Goal: Task Accomplishment & Management: Manage account settings

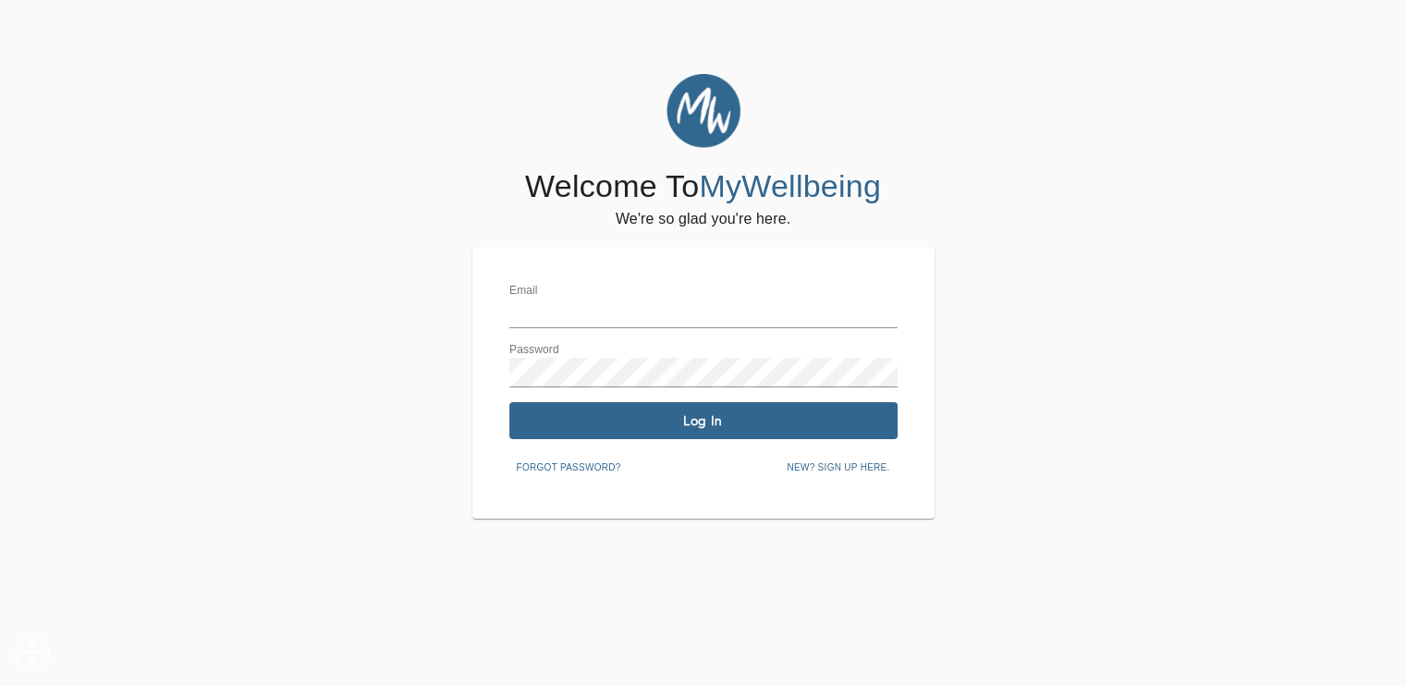
type input "[EMAIL_ADDRESS][DOMAIN_NAME]"
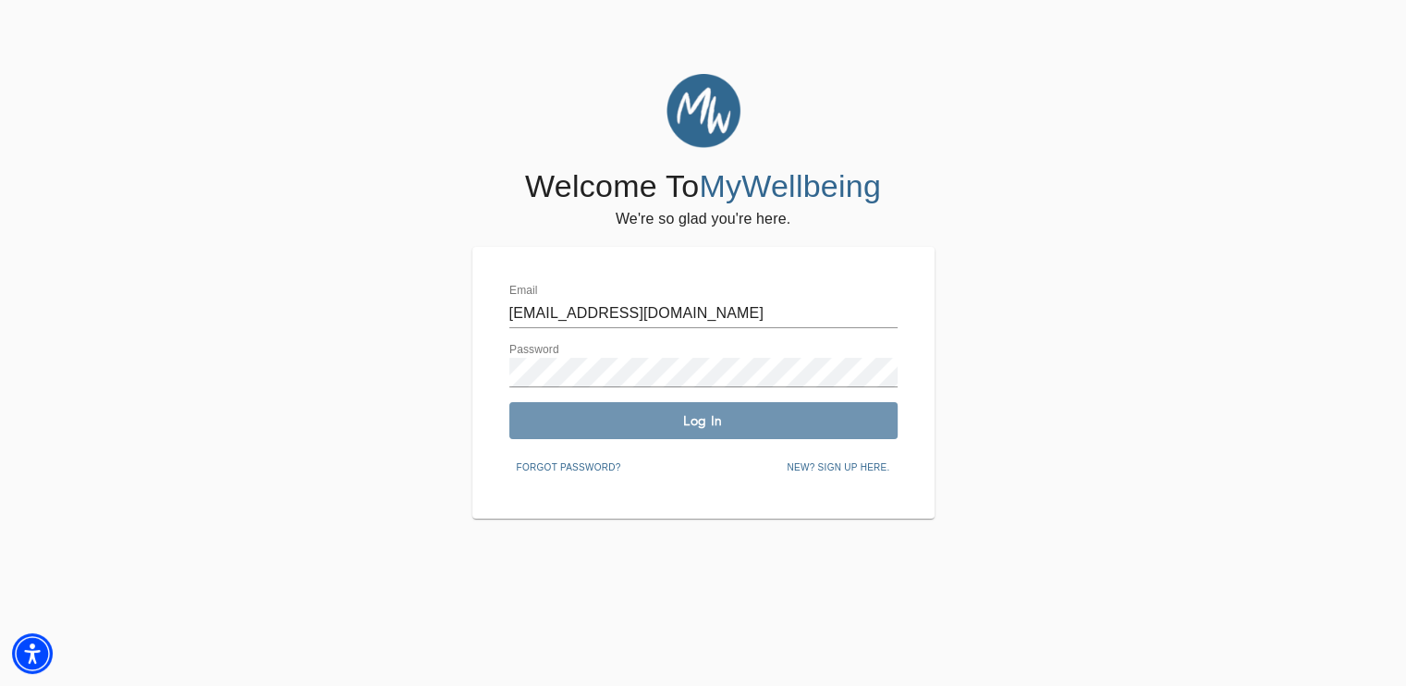
click at [618, 415] on span "Log In" at bounding box center [704, 421] width 374 height 18
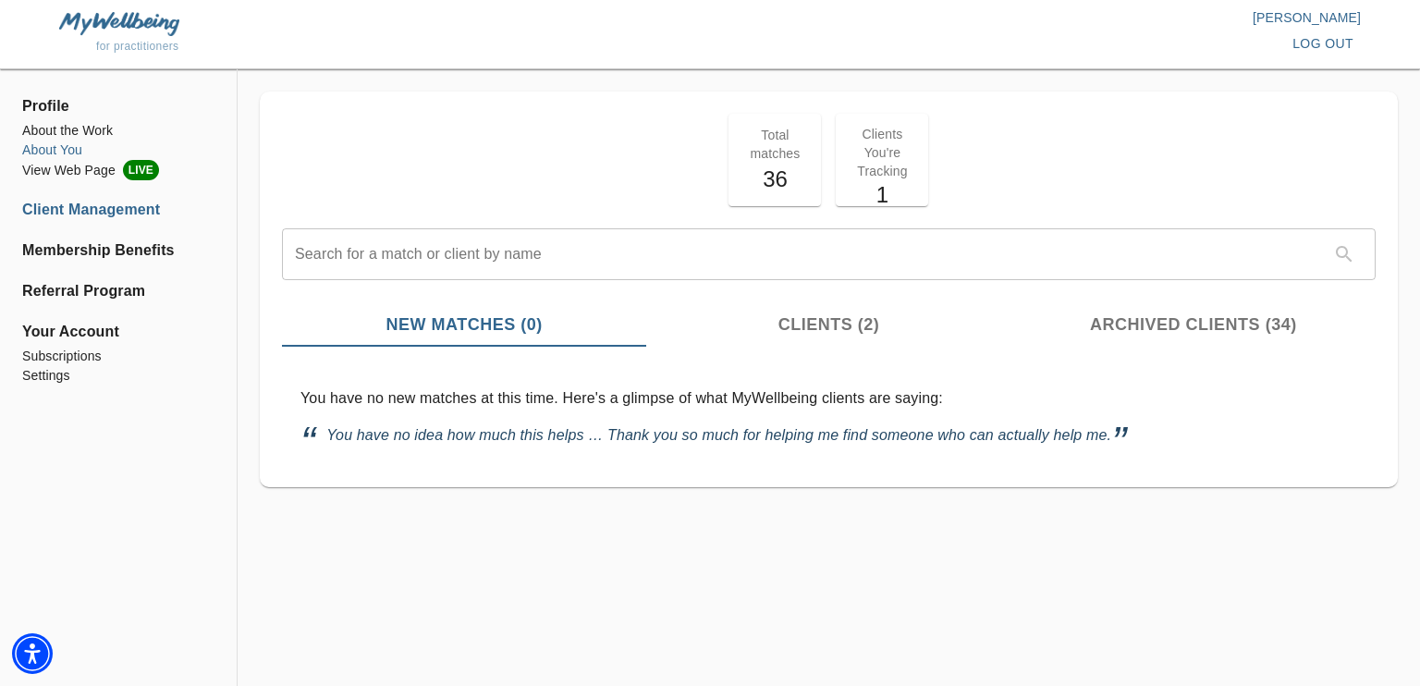
click at [78, 142] on li "About You" at bounding box center [118, 150] width 192 height 19
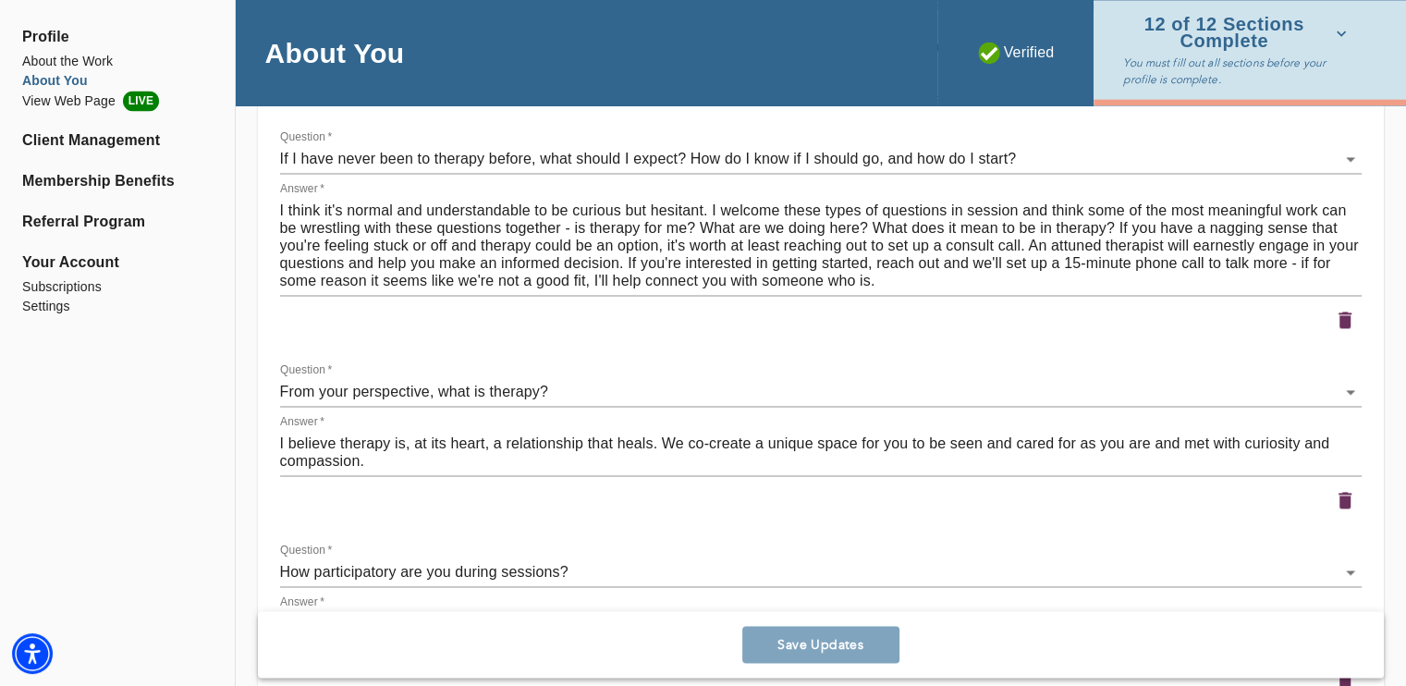
scroll to position [2678, 0]
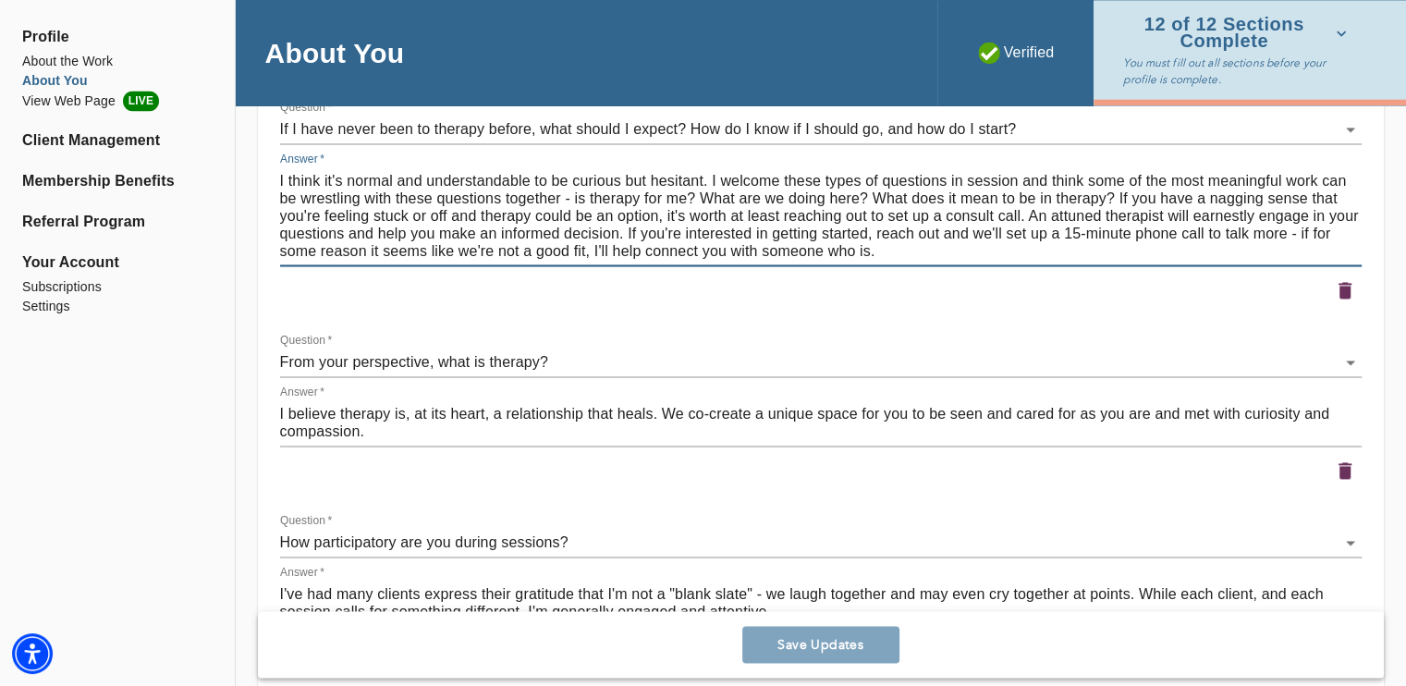
drag, startPoint x: 878, startPoint y: 252, endPoint x: 843, endPoint y: 249, distance: 35.3
click at [843, 249] on textarea "I think it's normal and understandable to be curious but hesitant. I welcome th…" at bounding box center [821, 216] width 1082 height 88
click at [932, 249] on textarea "I think it's normal and understandable to be curious but hesitant. I welcome th…" at bounding box center [821, 216] width 1082 height 88
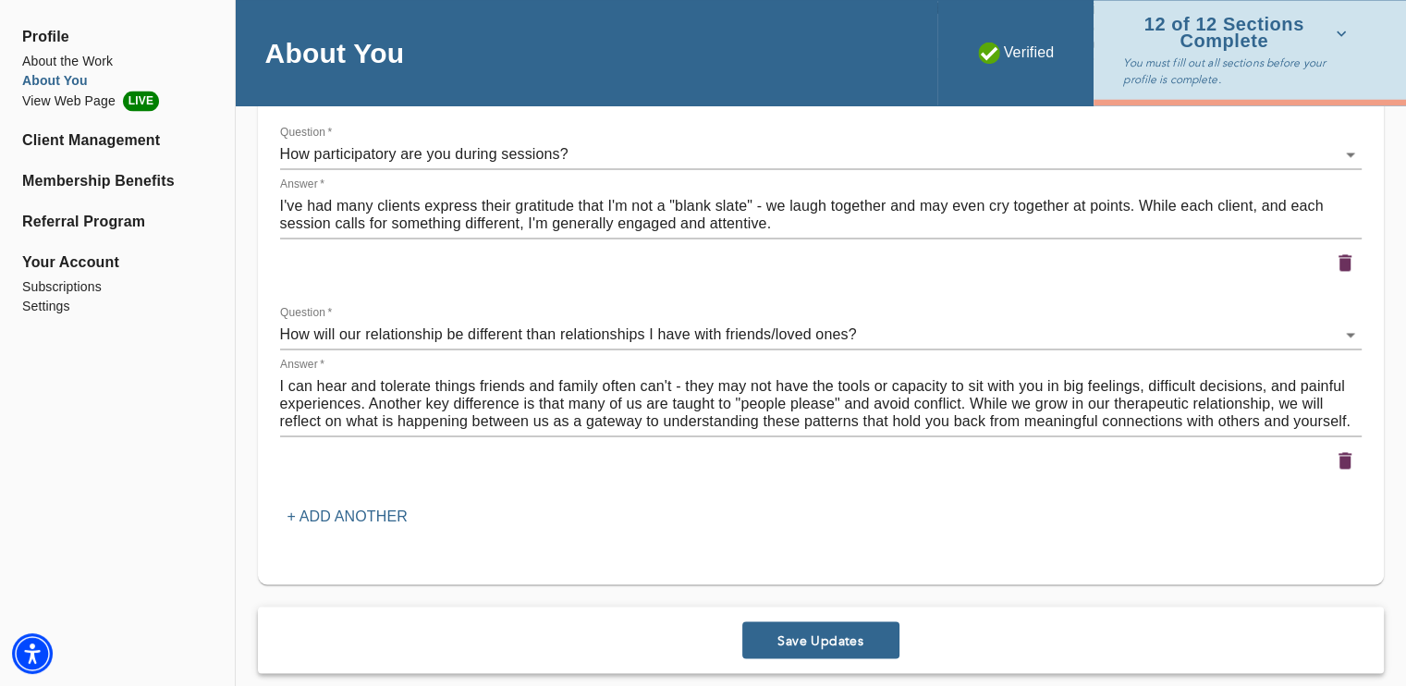
scroll to position [3061, 0]
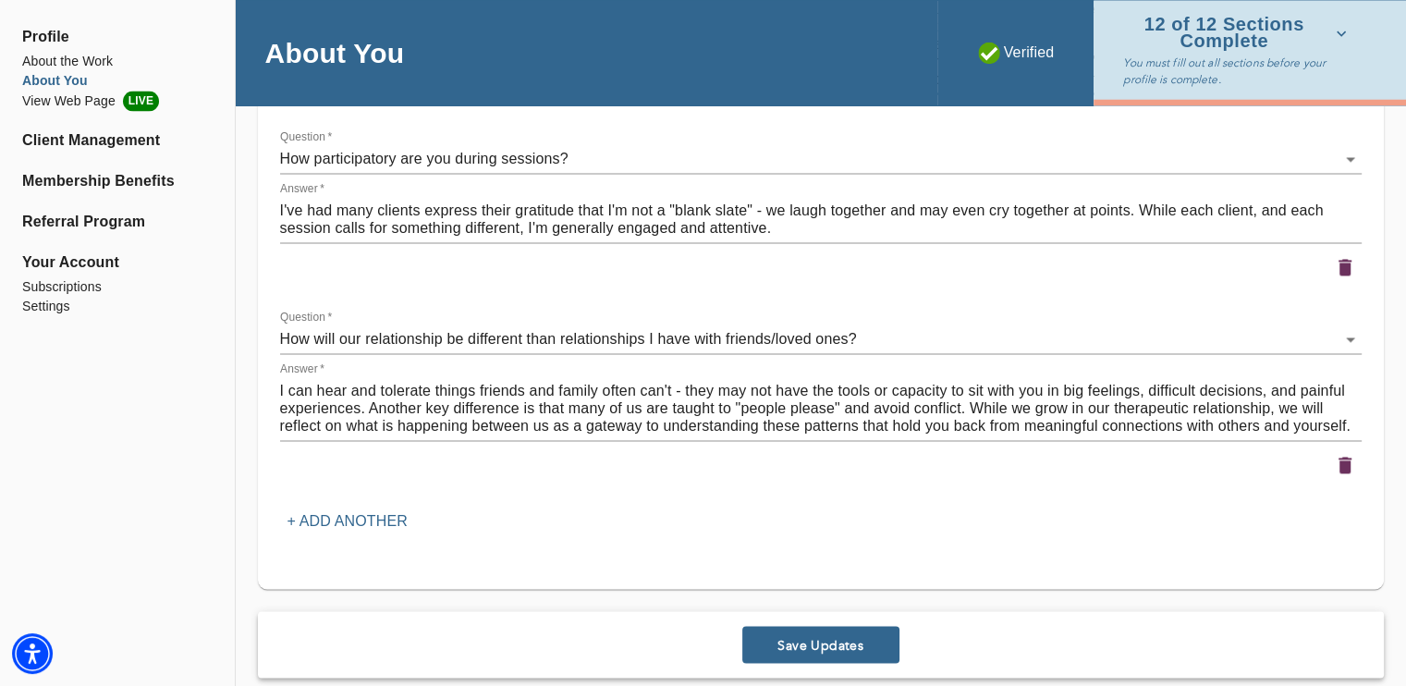
type textarea "I think it's normal and understandable to be curious but hesitant. I welcome th…"
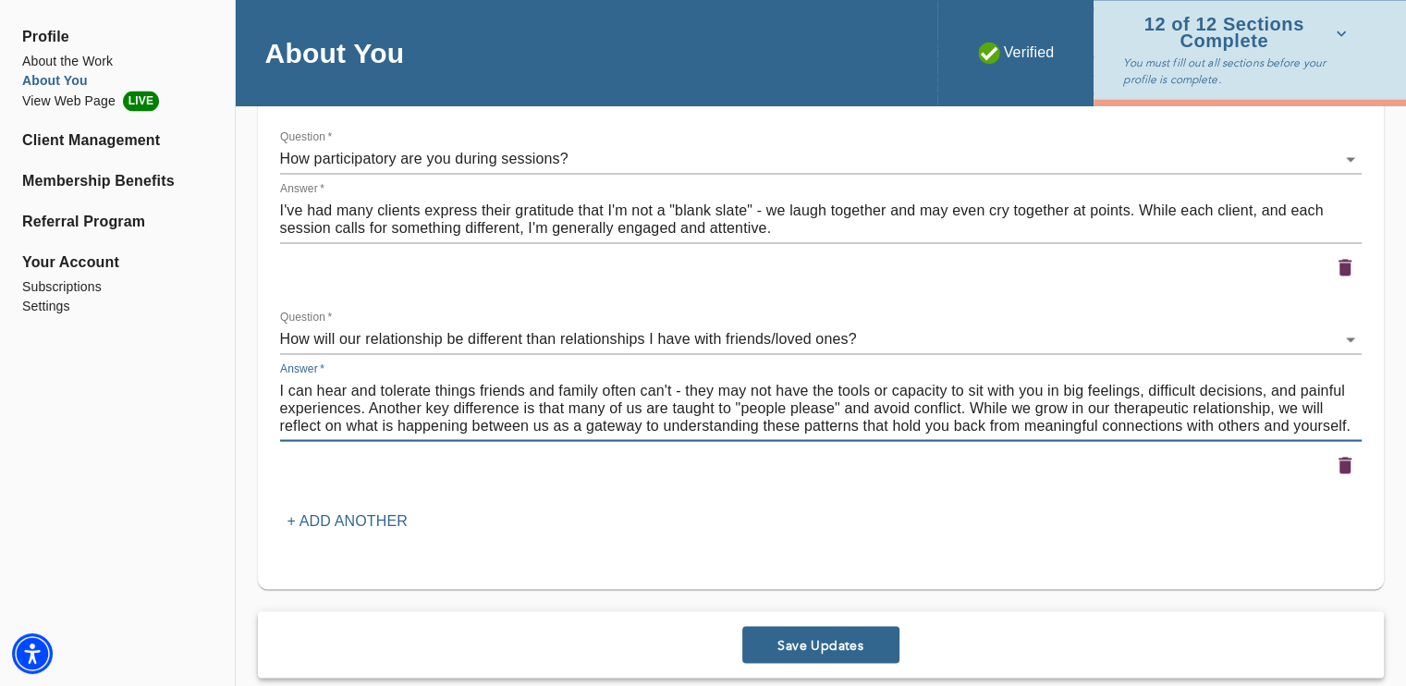
click at [1069, 404] on textarea "I can hear and tolerate things friends and family often can't - they may not ha…" at bounding box center [821, 408] width 1082 height 53
drag, startPoint x: 1107, startPoint y: 405, endPoint x: 1034, endPoint y: 400, distance: 73.2
click at [1034, 400] on textarea "I can hear and tolerate things friends and family often can't - they may not ha…" at bounding box center [821, 408] width 1082 height 53
type textarea "I can hear and tolerate things friends and family often can't - they may not ha…"
click at [795, 665] on div "Save Updates" at bounding box center [821, 644] width 1126 height 67
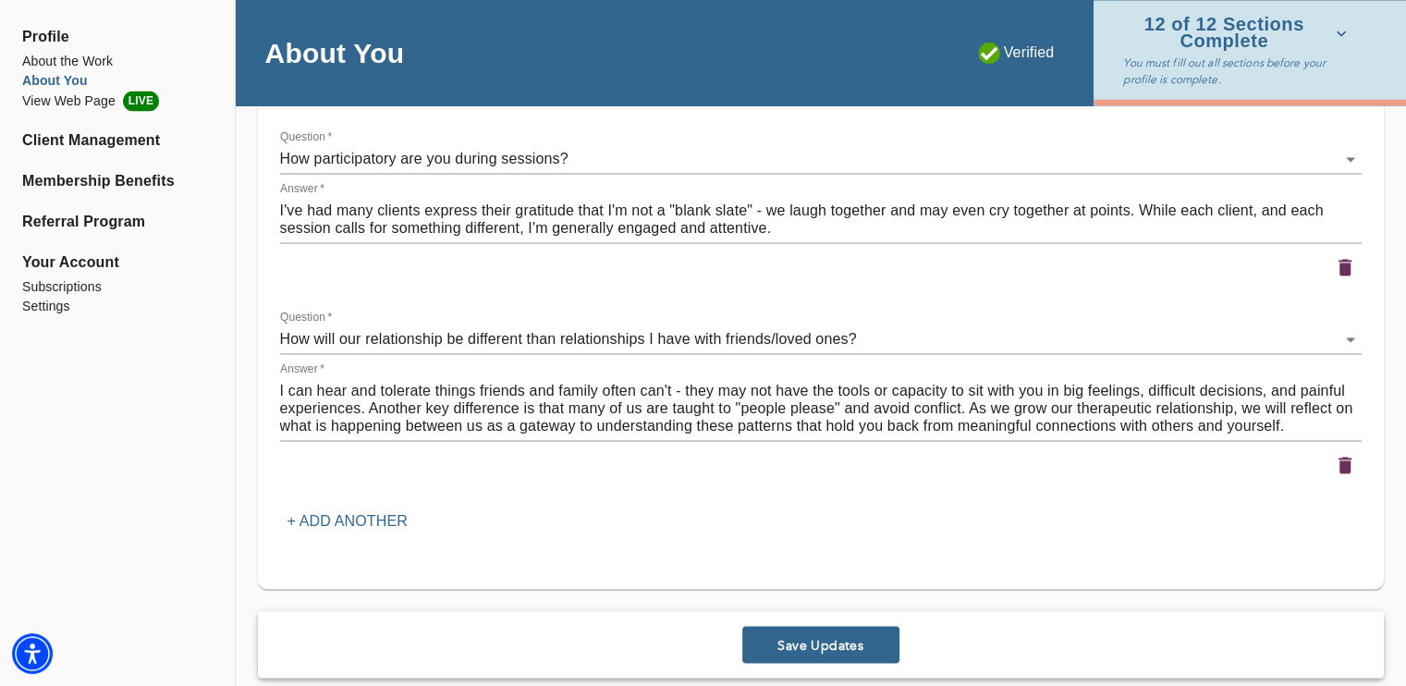
click at [788, 632] on button "Save Updates" at bounding box center [820, 644] width 157 height 37
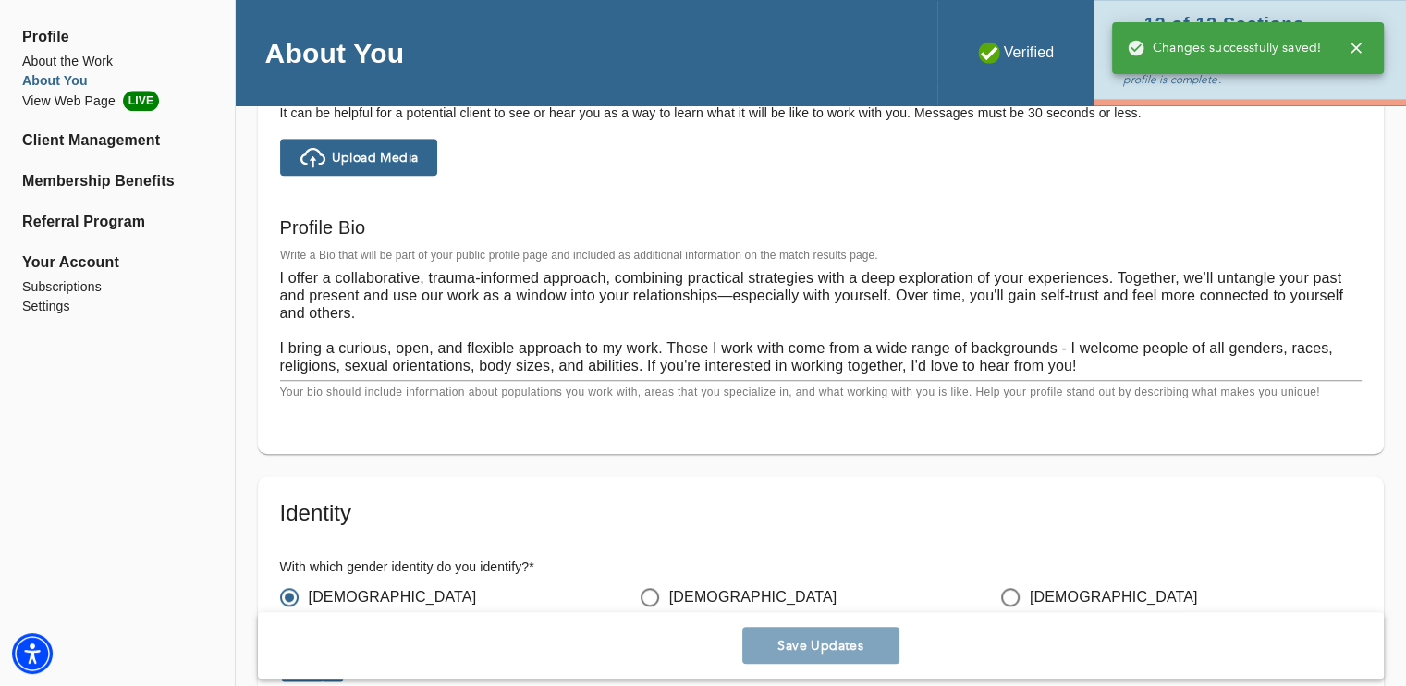
scroll to position [1280, 0]
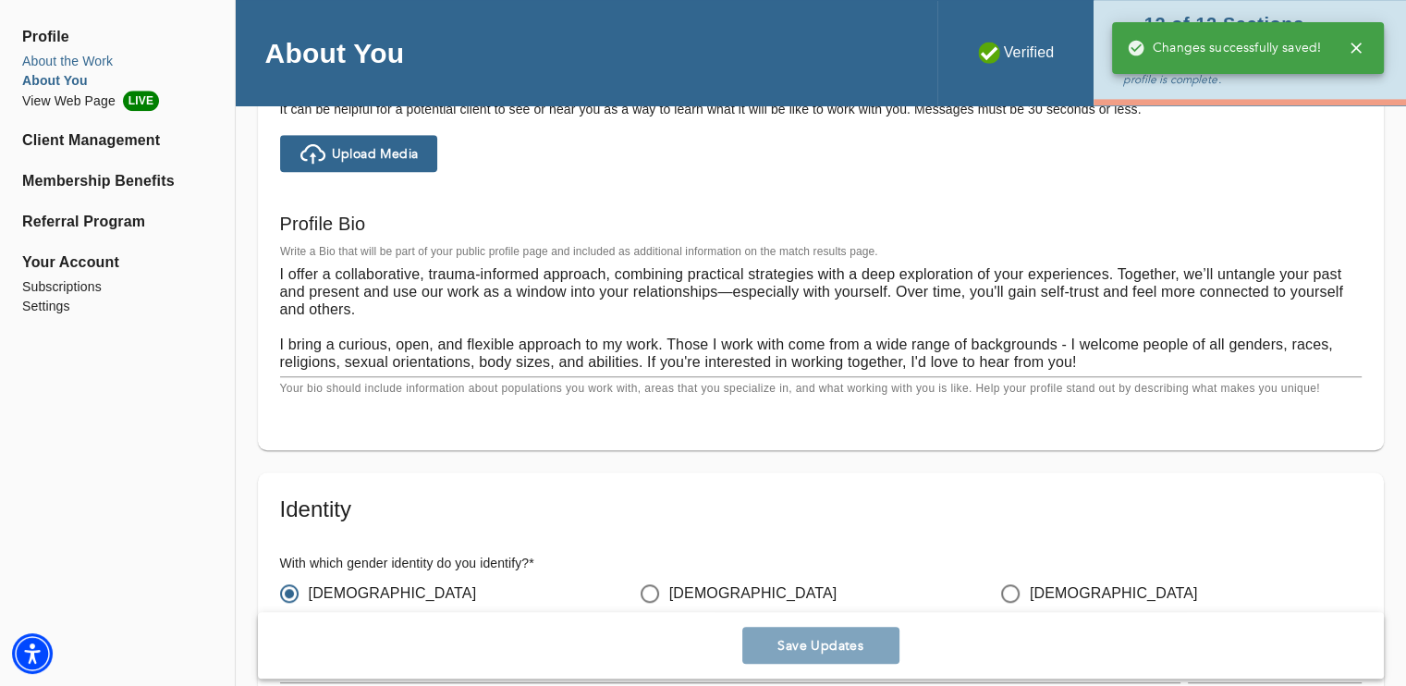
click at [104, 63] on li "About the Work" at bounding box center [117, 61] width 190 height 19
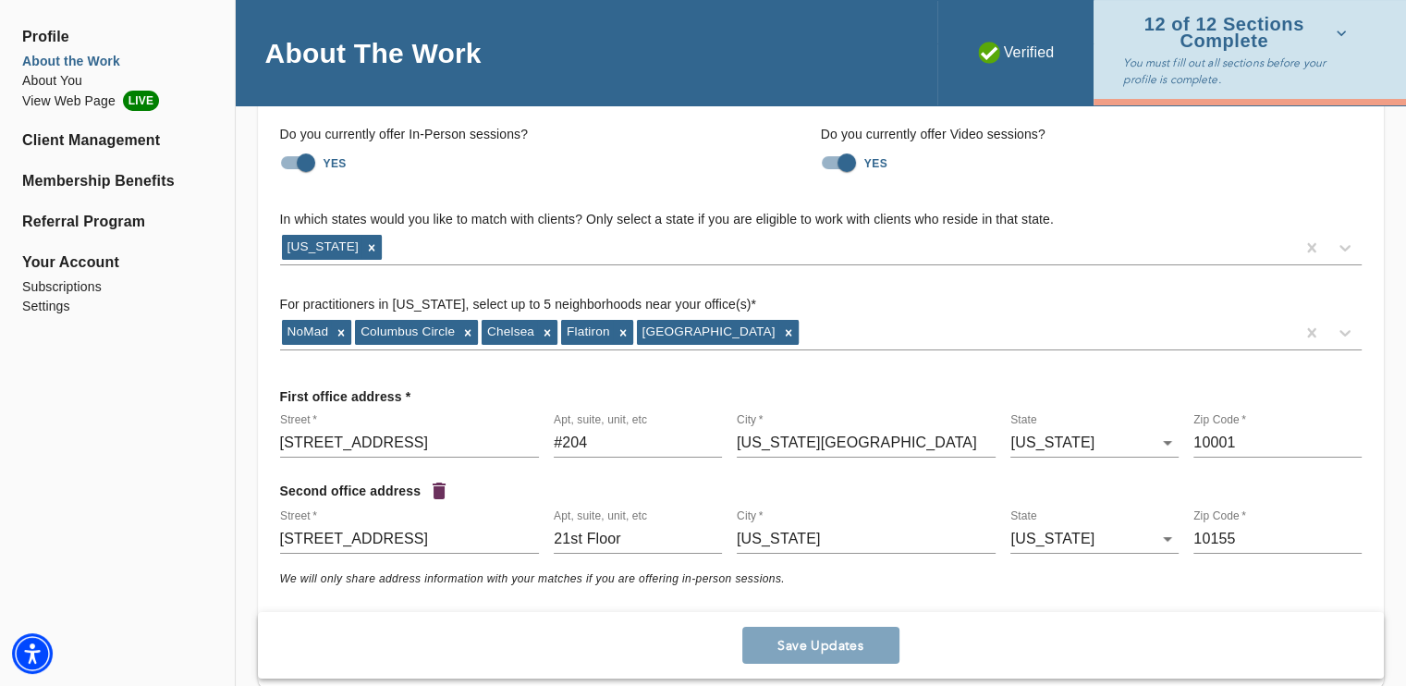
scroll to position [159, 0]
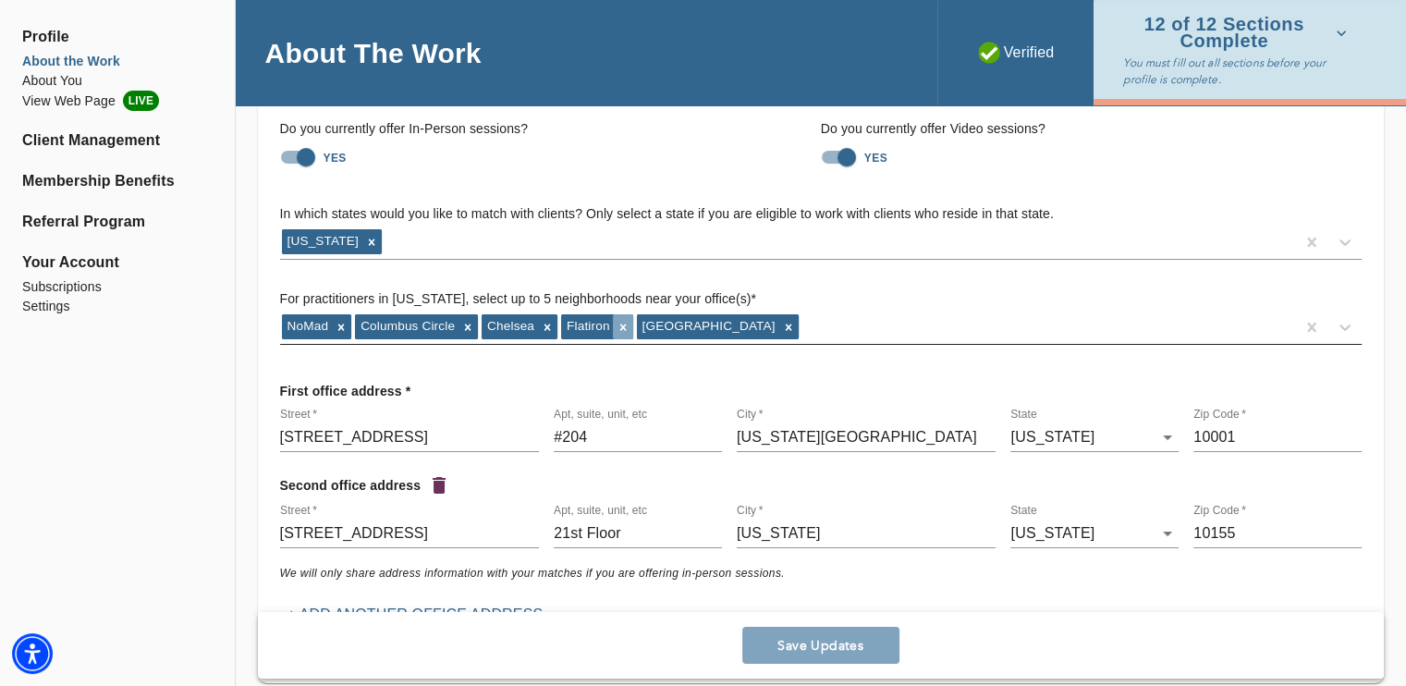
click at [617, 325] on icon at bounding box center [623, 327] width 13 height 13
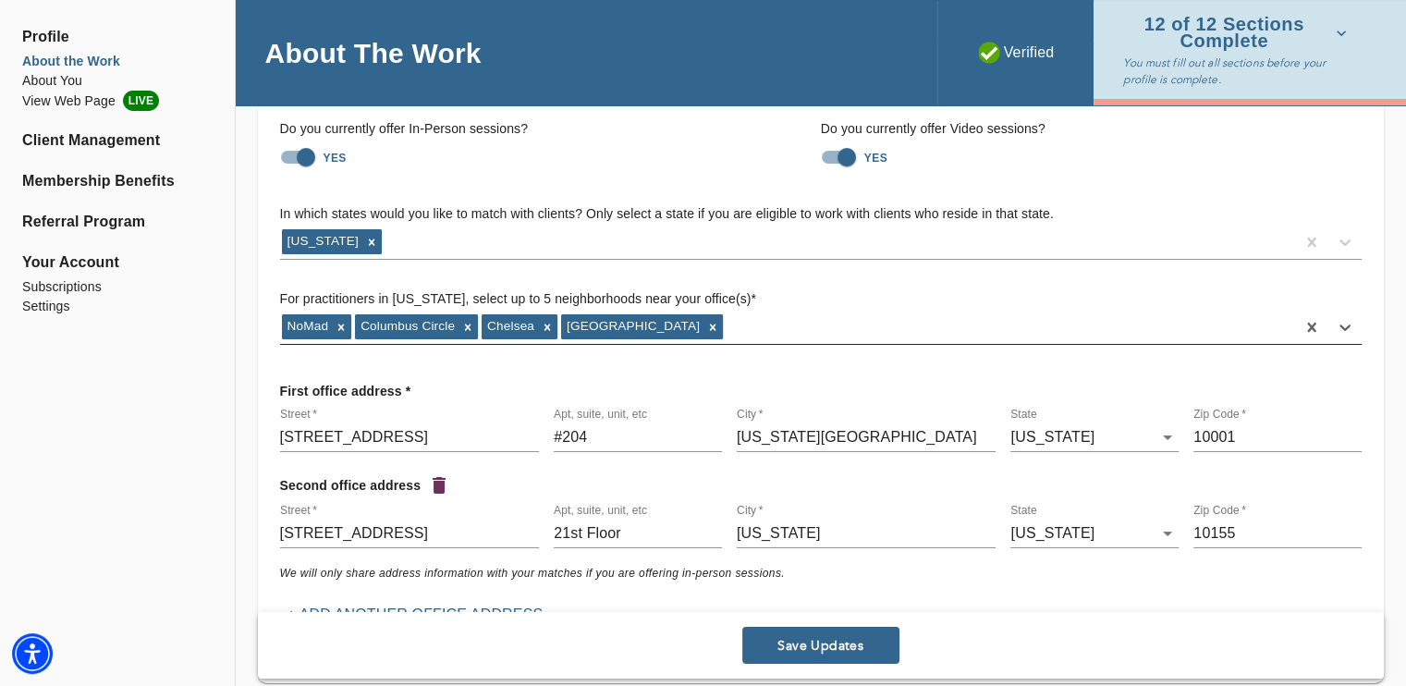
click at [710, 322] on div "NoMad [GEOGRAPHIC_DATA] [GEOGRAPHIC_DATA]" at bounding box center [787, 328] width 1015 height 30
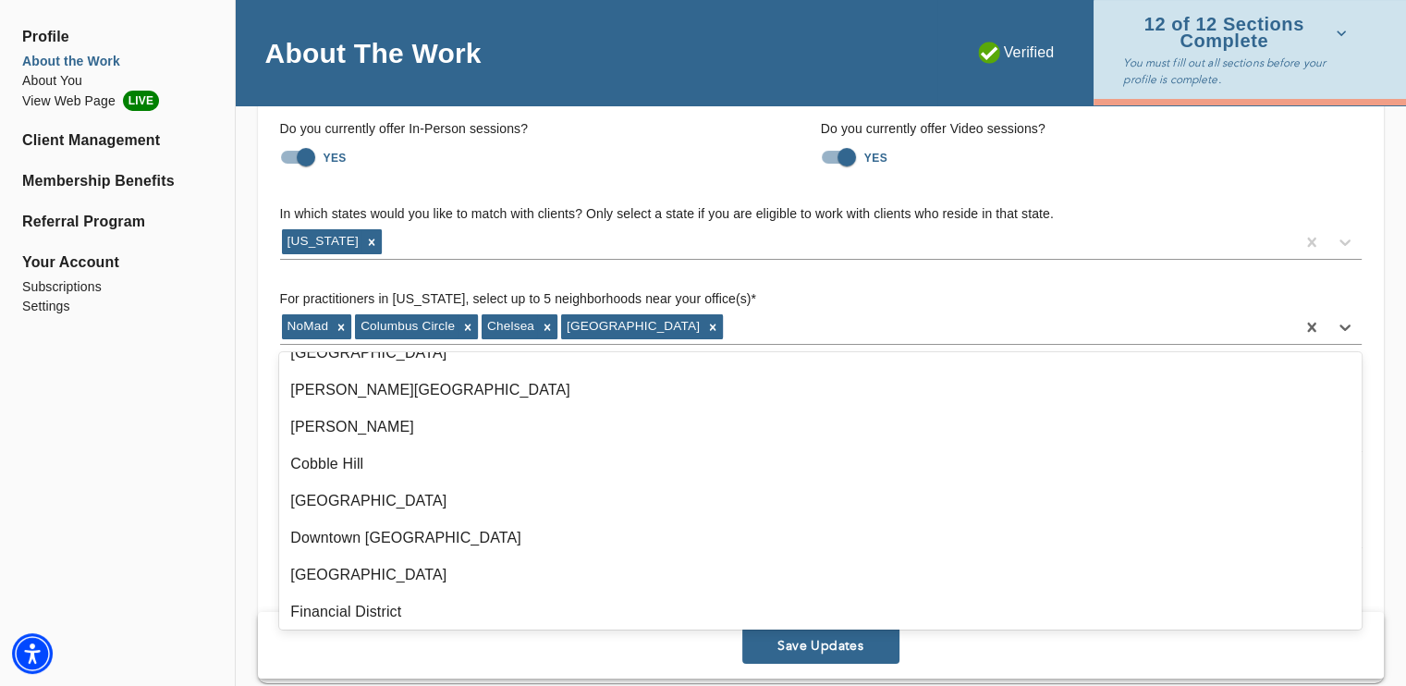
scroll to position [90, 0]
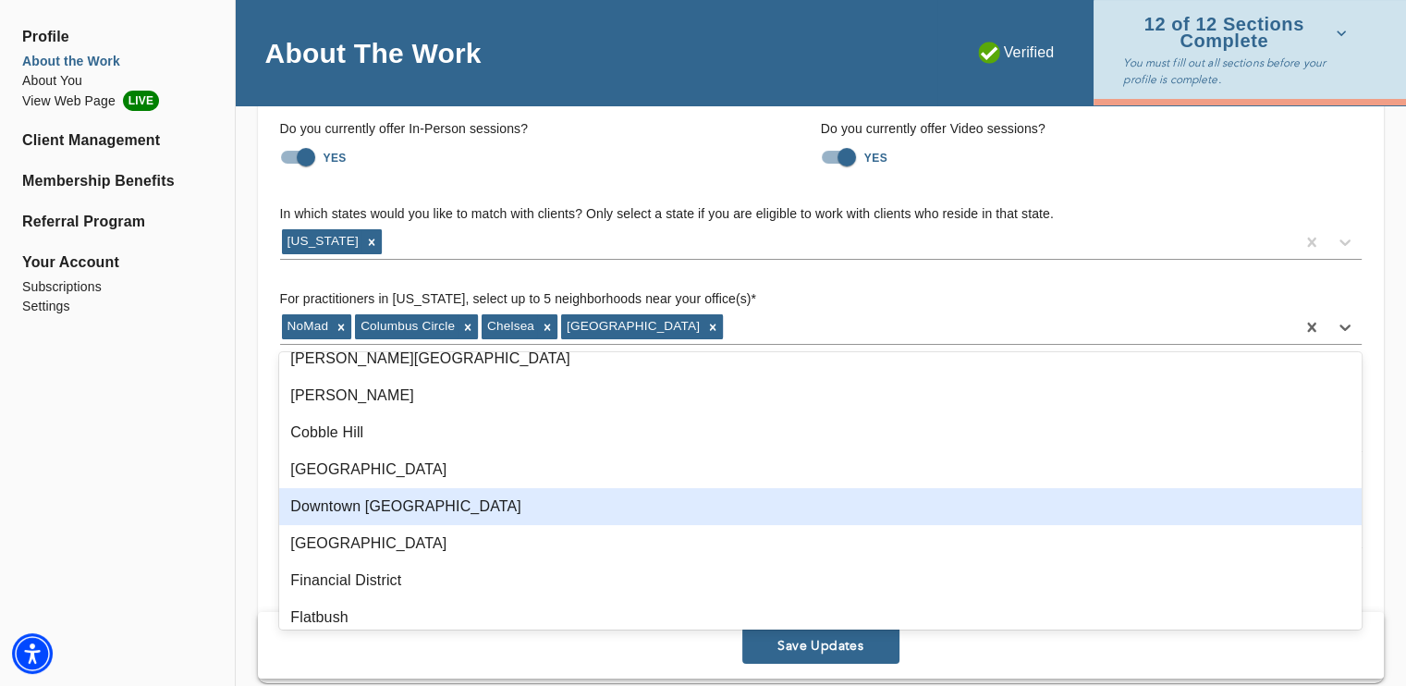
click at [596, 513] on div "Downtown [GEOGRAPHIC_DATA]" at bounding box center [820, 506] width 1083 height 37
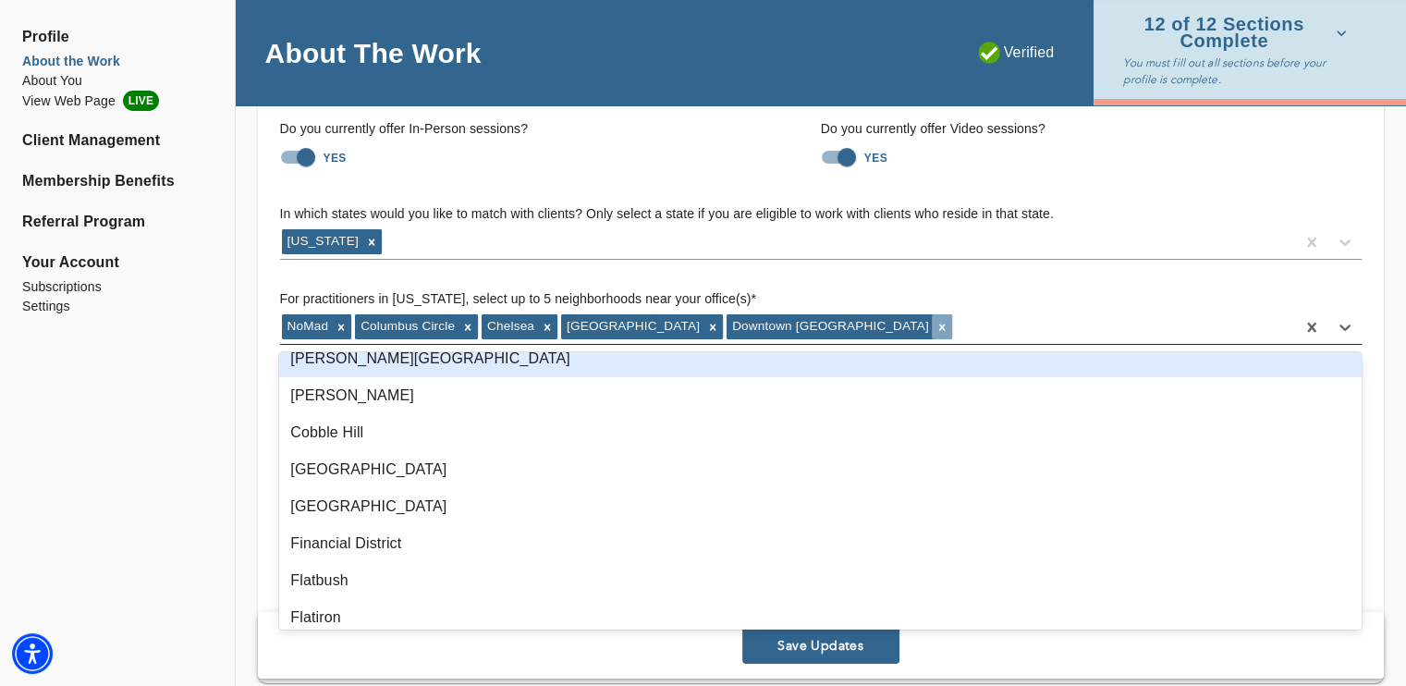
click at [936, 328] on icon at bounding box center [942, 327] width 13 height 13
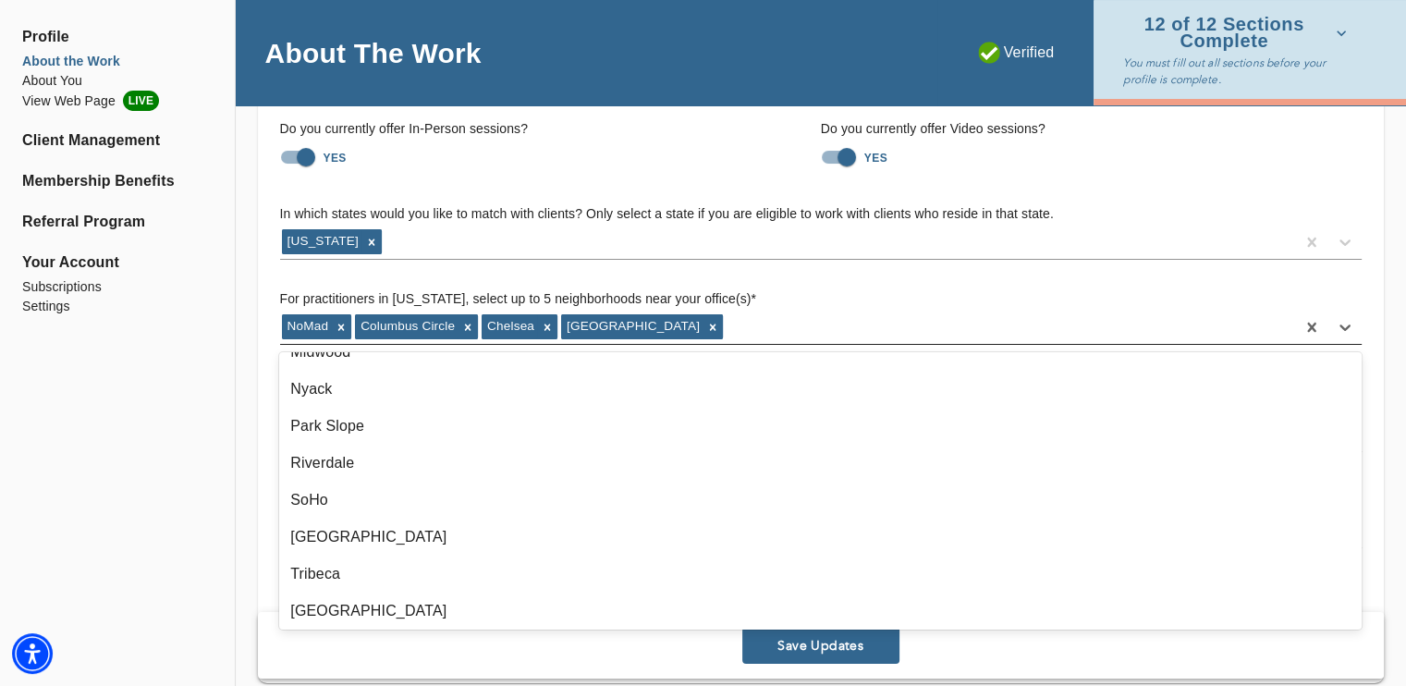
scroll to position [872, 0]
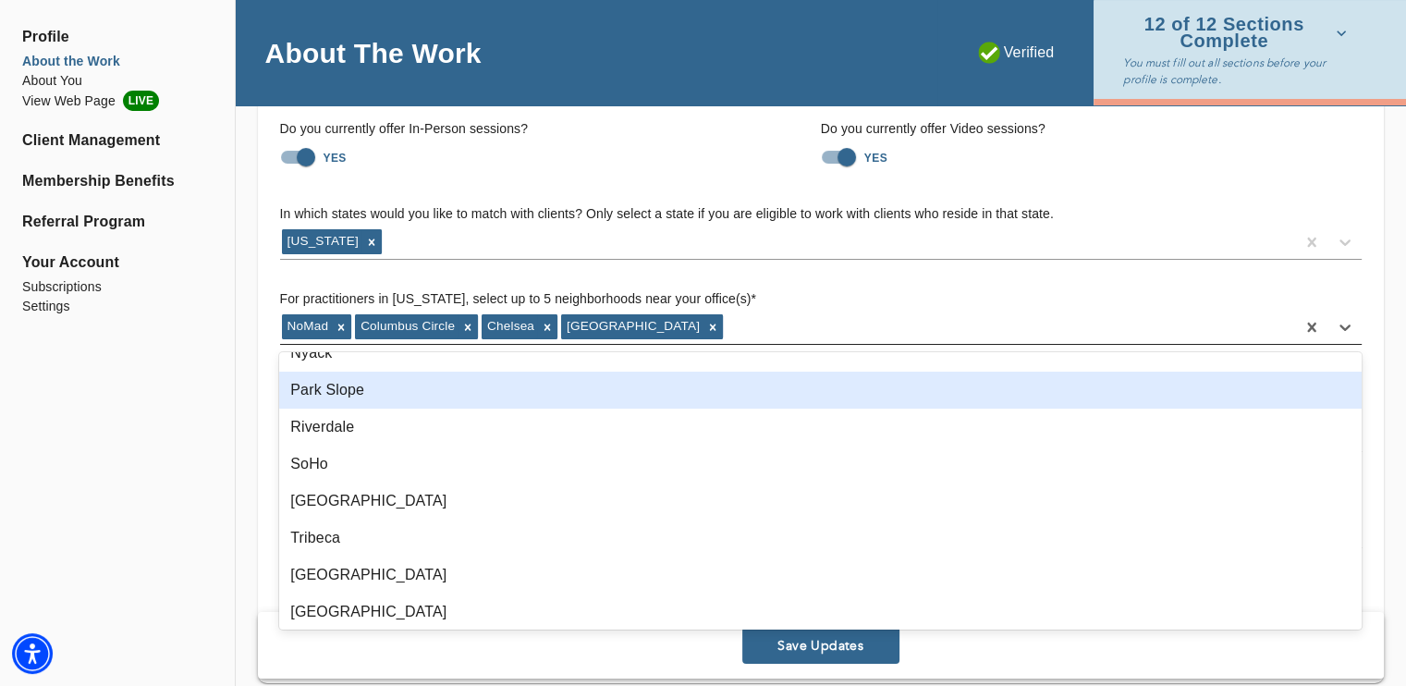
click at [1201, 397] on div "Park Slope" at bounding box center [820, 390] width 1083 height 37
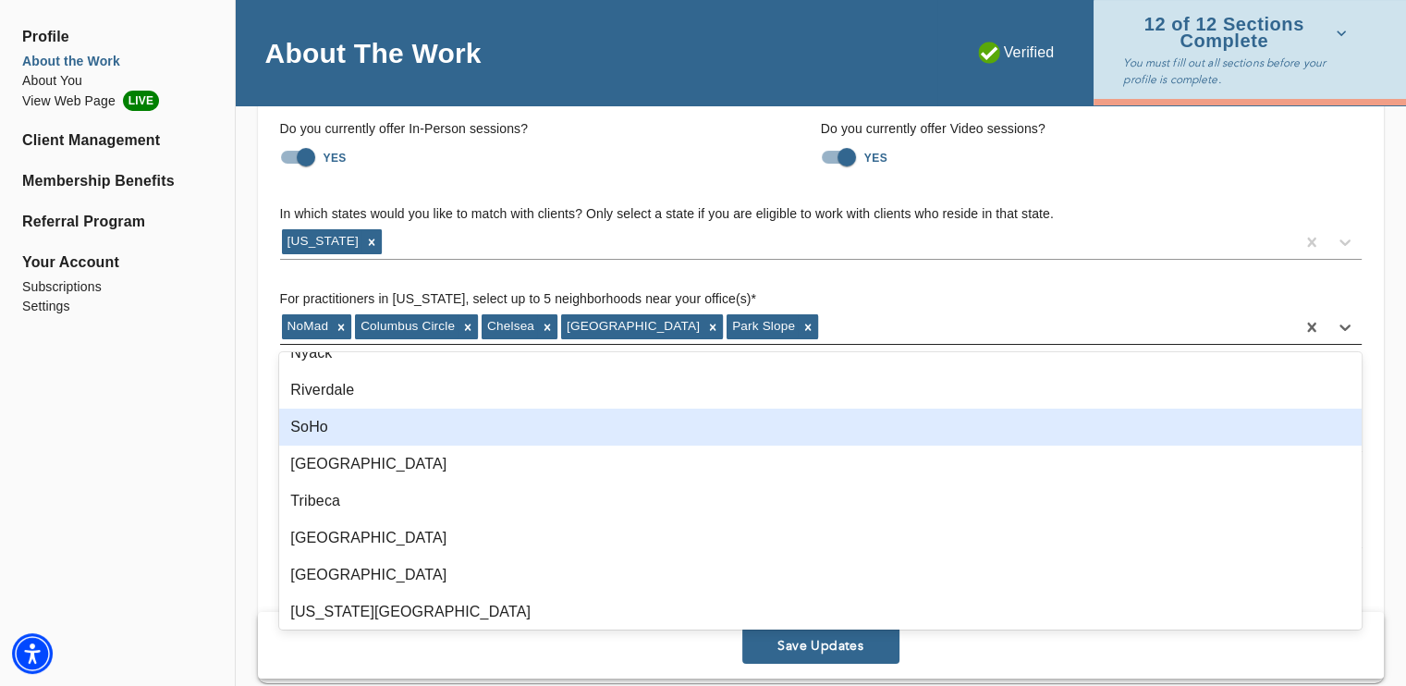
click at [1150, 177] on div "Do you currently offer In-Person sessions? YES Do you currently offer Video ses…" at bounding box center [820, 146] width 1111 height 85
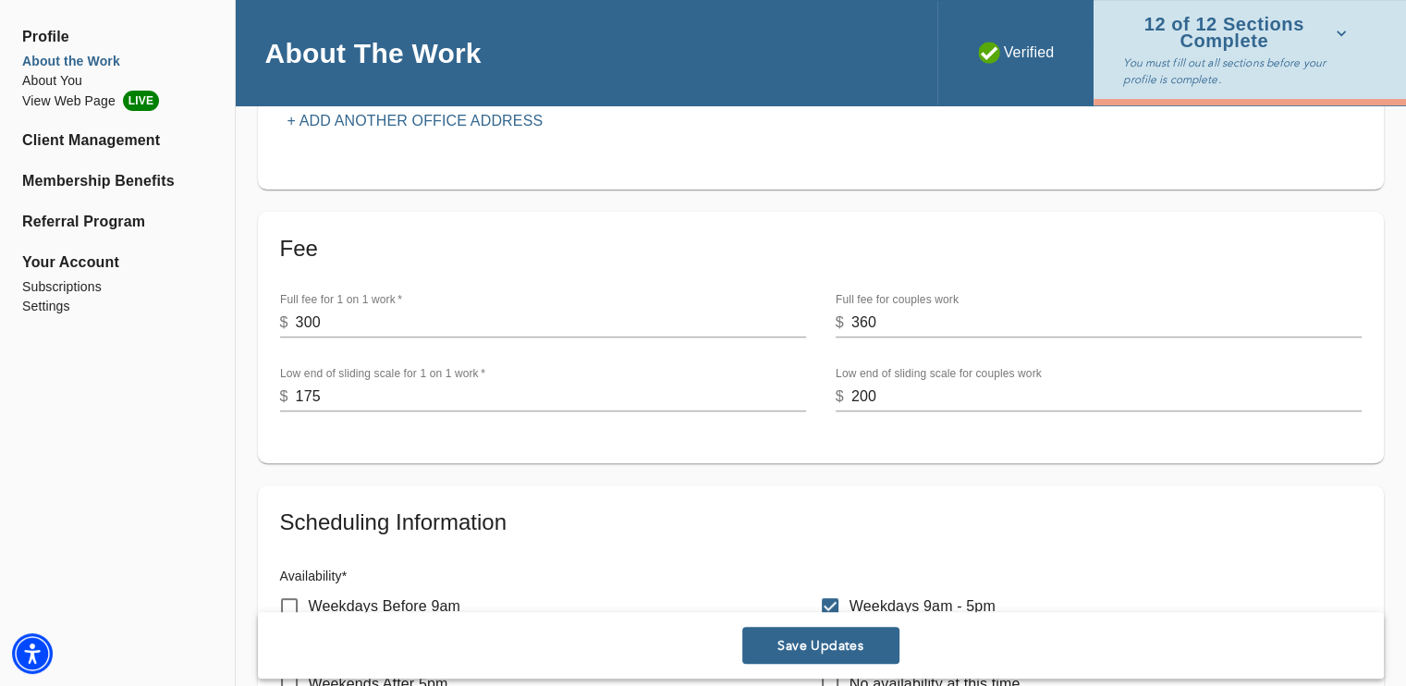
scroll to position [673, 0]
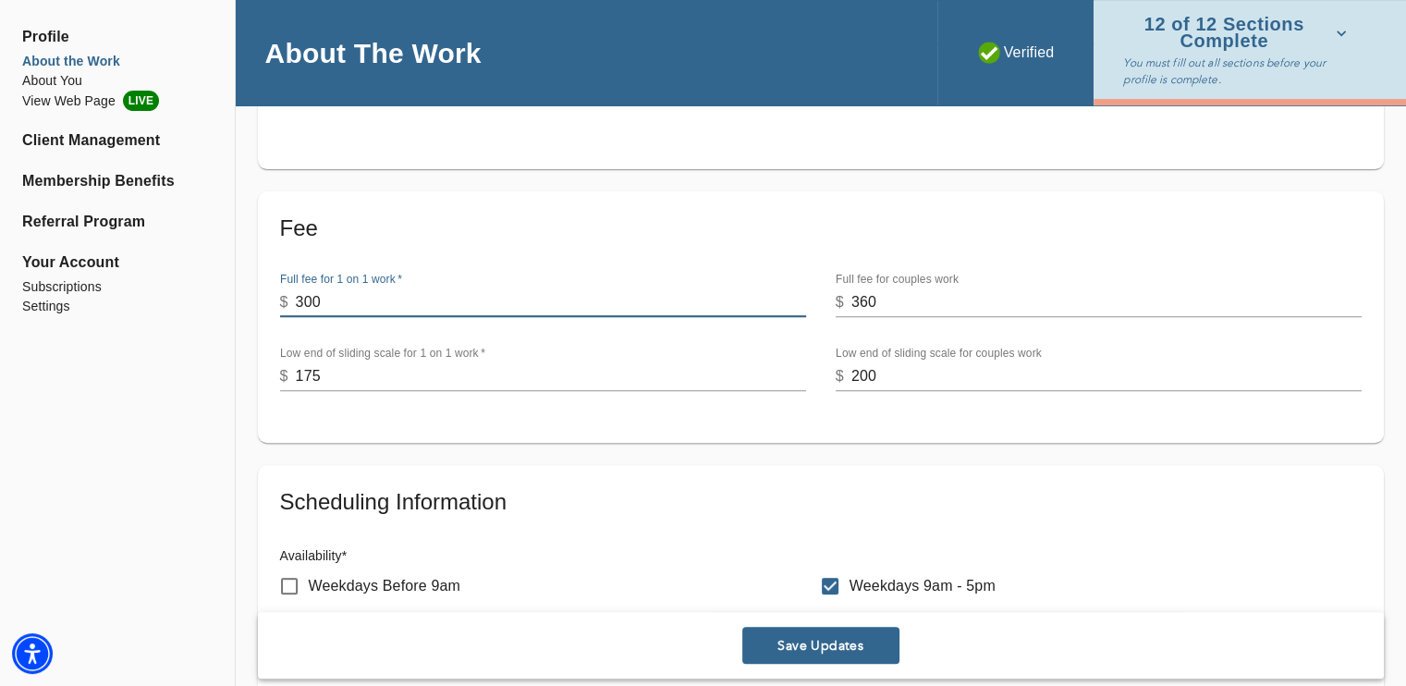
click at [515, 300] on input "300" at bounding box center [551, 303] width 510 height 30
type input "260"
click at [919, 299] on input "360" at bounding box center [1107, 303] width 510 height 30
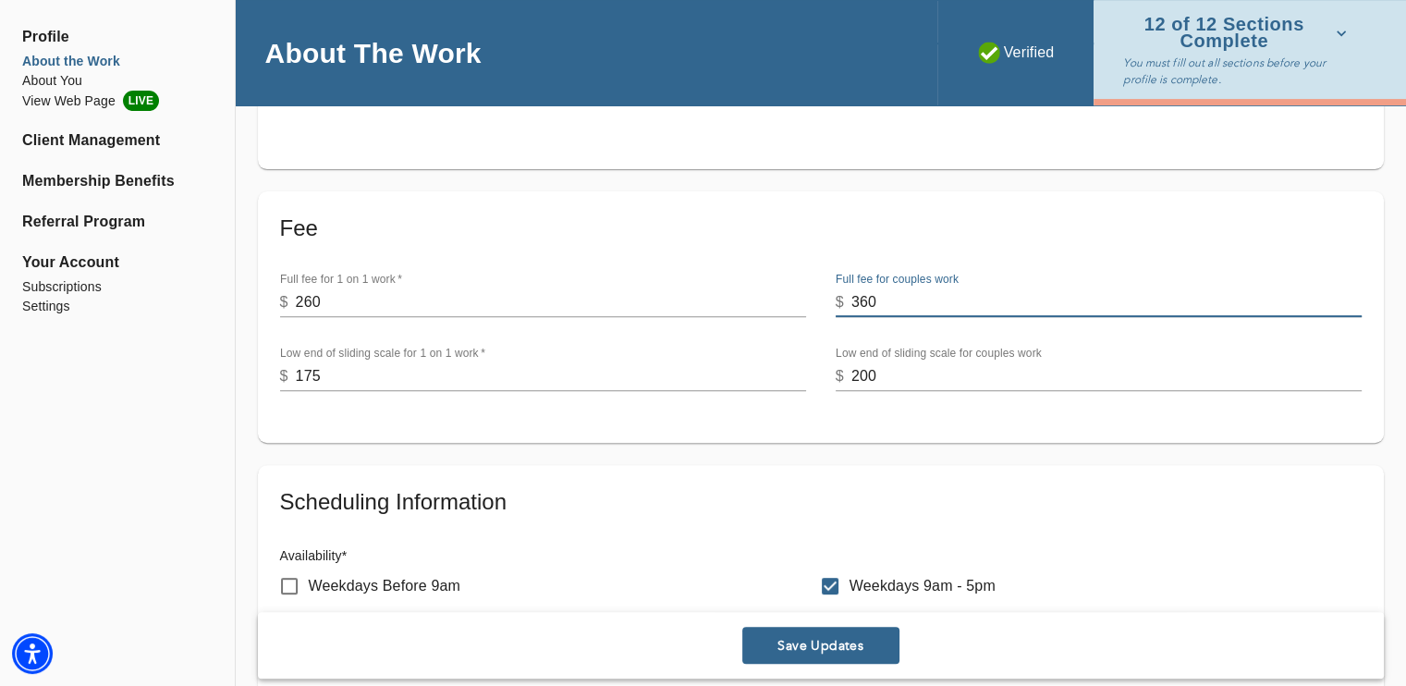
click at [919, 299] on input "360" at bounding box center [1107, 303] width 510 height 30
drag, startPoint x: 919, startPoint y: 299, endPoint x: 663, endPoint y: 302, distance: 256.1
click at [663, 302] on div "Full fee for 1 on 1 work   * $ 260 Full fee for couples work $ 360 Low end of s…" at bounding box center [820, 332] width 1111 height 148
type input "290"
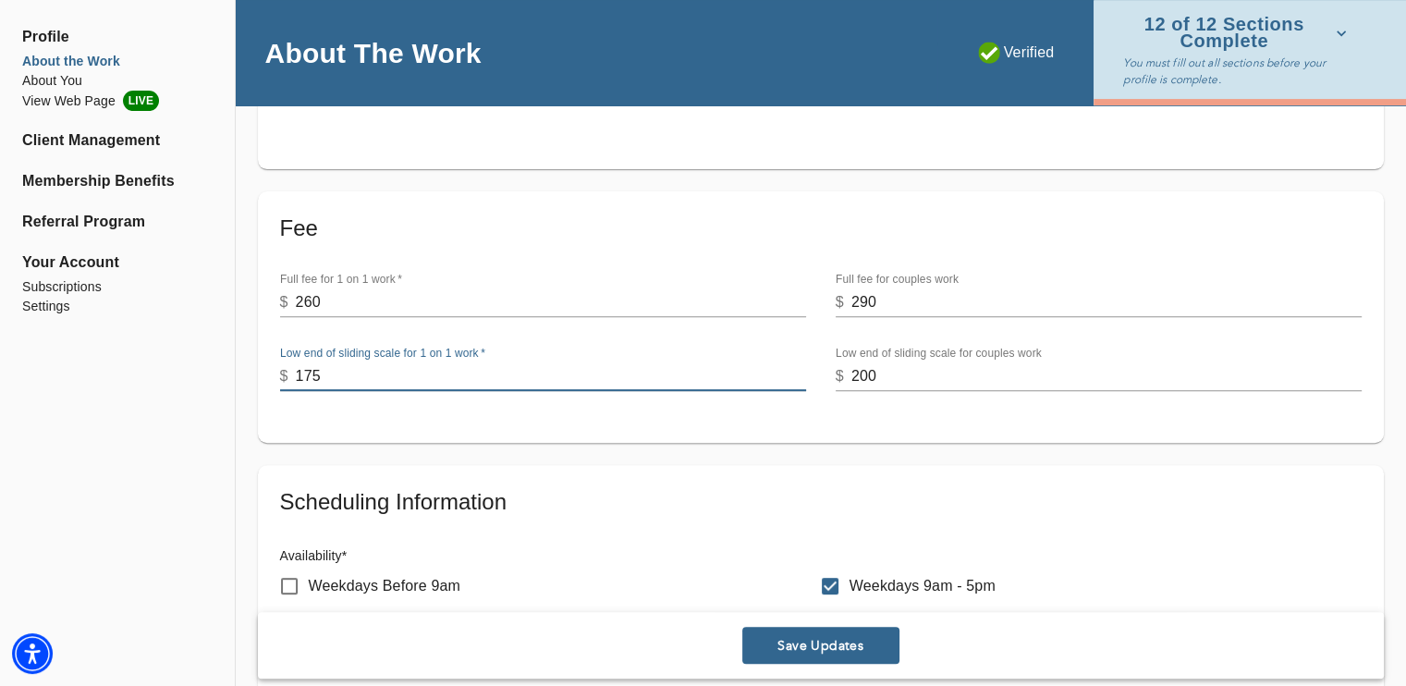
click at [552, 375] on input "175" at bounding box center [551, 377] width 510 height 30
drag, startPoint x: 552, startPoint y: 375, endPoint x: 206, endPoint y: 377, distance: 345.8
type input "130"
click at [946, 364] on input "200" at bounding box center [1107, 377] width 510 height 30
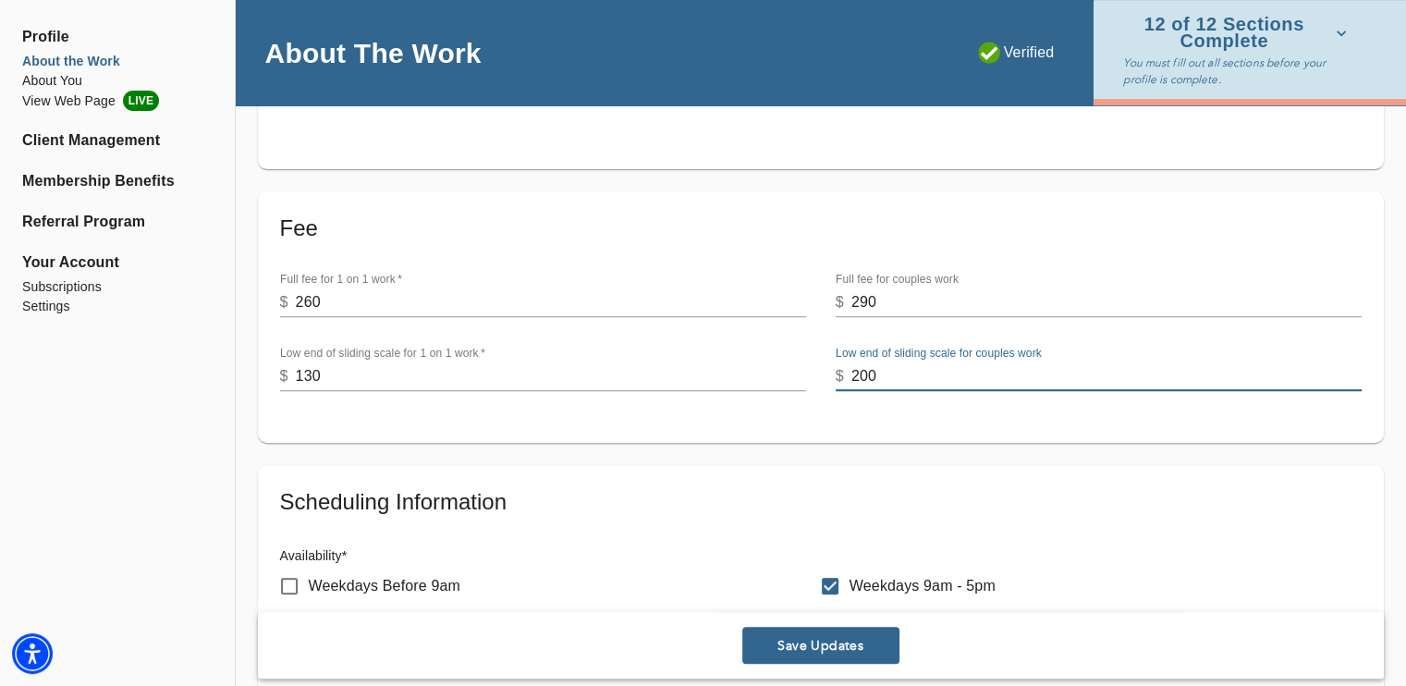
scroll to position [752, 0]
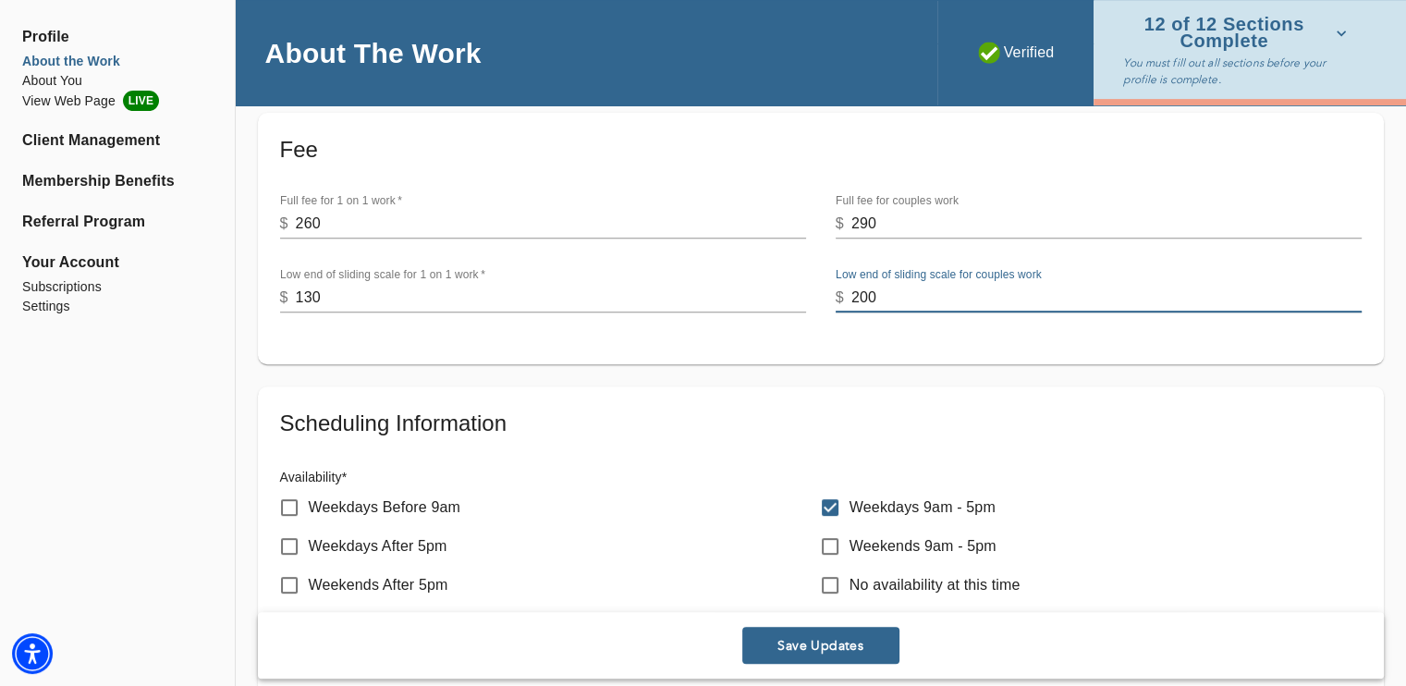
drag, startPoint x: 1079, startPoint y: 292, endPoint x: 858, endPoint y: 312, distance: 221.8
click at [858, 312] on input "200" at bounding box center [1107, 298] width 510 height 30
type input "2"
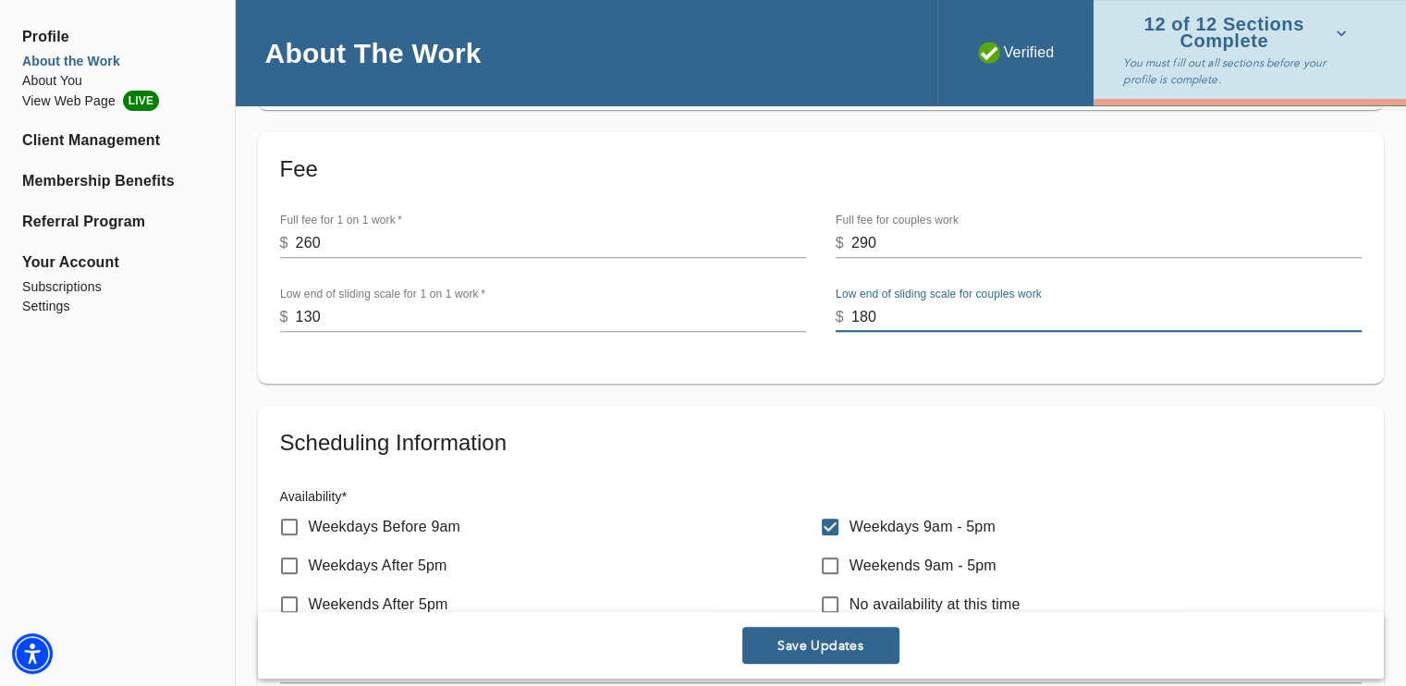
scroll to position [733, 0]
type input "180"
click at [299, 550] on input "Weekdays After 5pm" at bounding box center [289, 564] width 39 height 39
checkbox input "true"
click at [288, 522] on input "Weekdays Before 9am" at bounding box center [289, 526] width 39 height 39
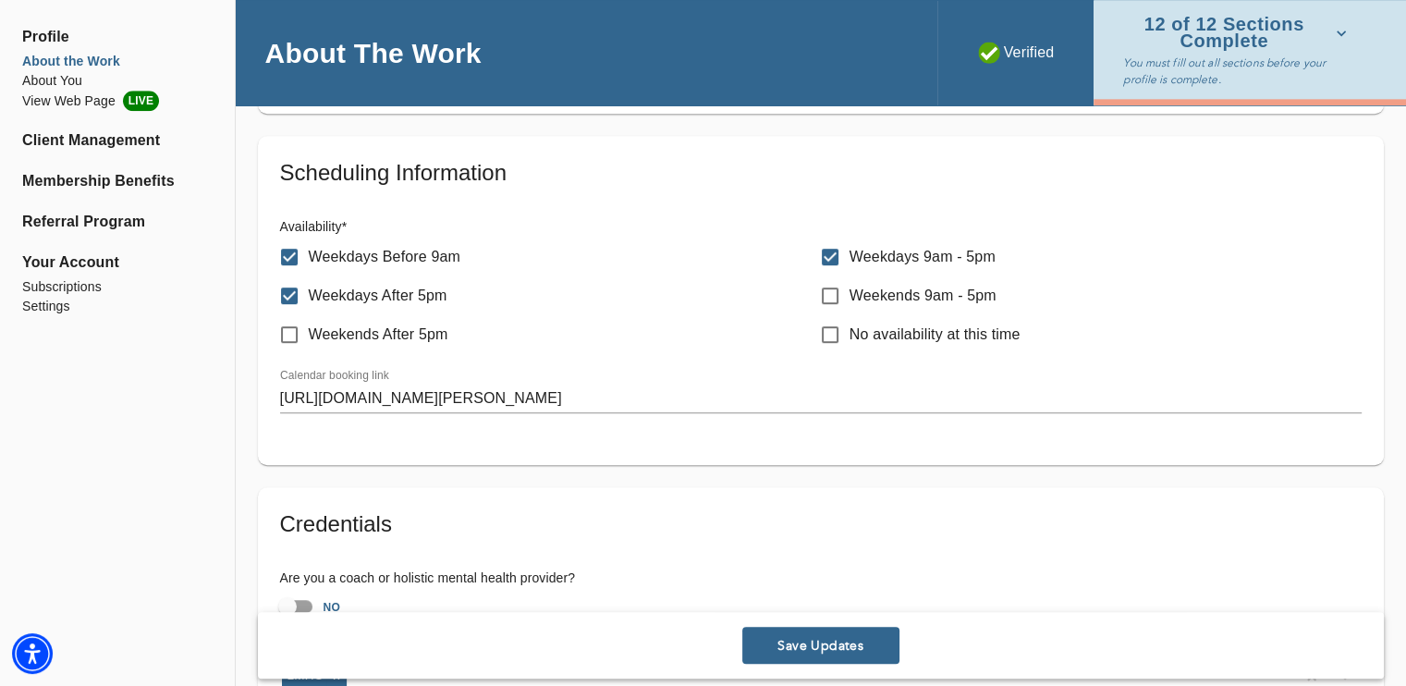
scroll to position [1023, 0]
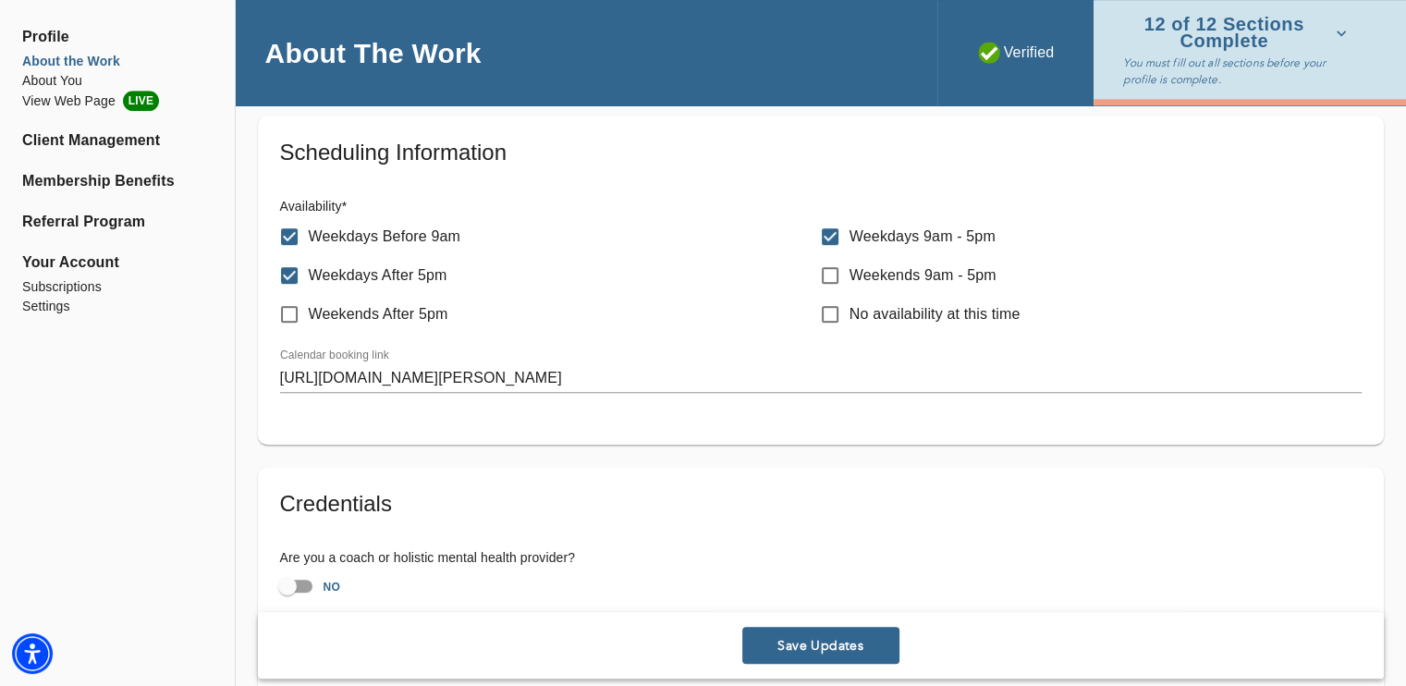
click at [292, 234] on input "Weekdays Before 9am" at bounding box center [289, 236] width 39 height 39
checkbox input "false"
click at [795, 641] on span "Save Updates" at bounding box center [821, 646] width 142 height 18
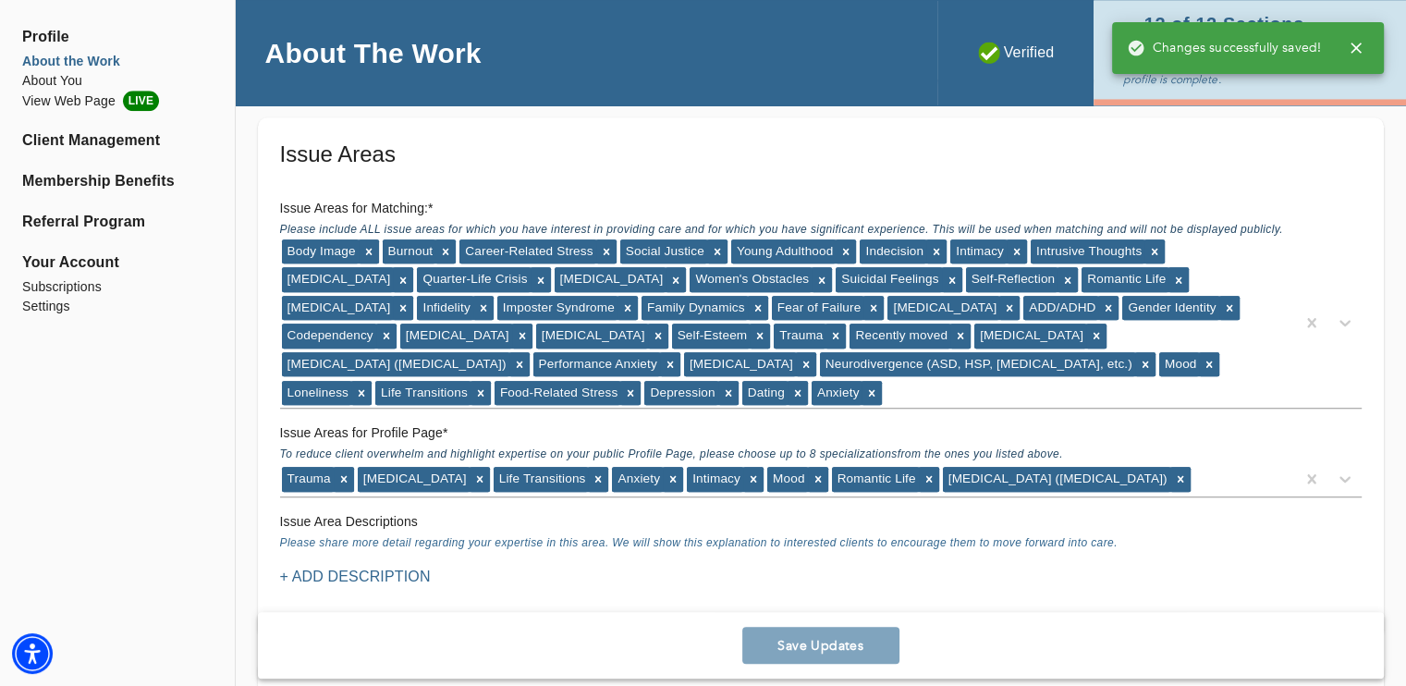
scroll to position [1732, 0]
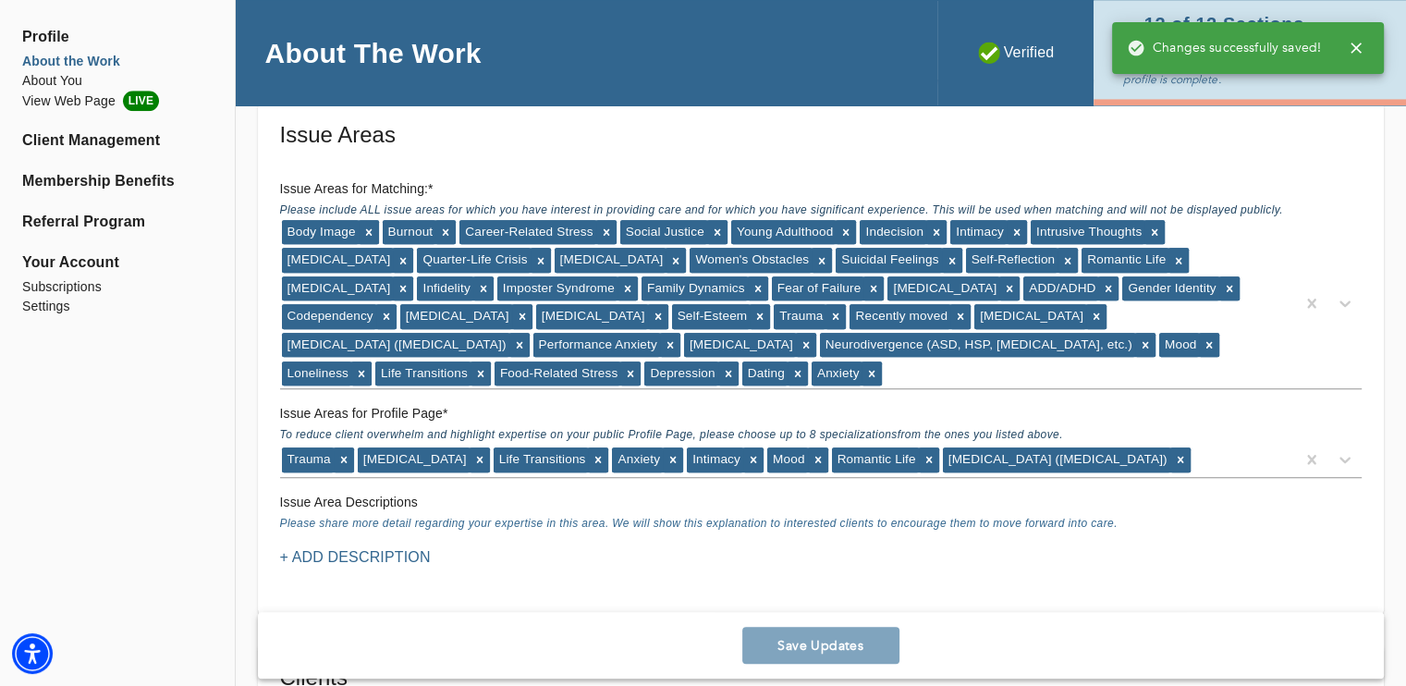
drag, startPoint x: 1403, startPoint y: 351, endPoint x: 1400, endPoint y: 326, distance: 25.2
click at [1400, 326] on div "Location Do you currently offer In-Person sessions? YES Do you currently offer …" at bounding box center [821, 588] width 1170 height 4247
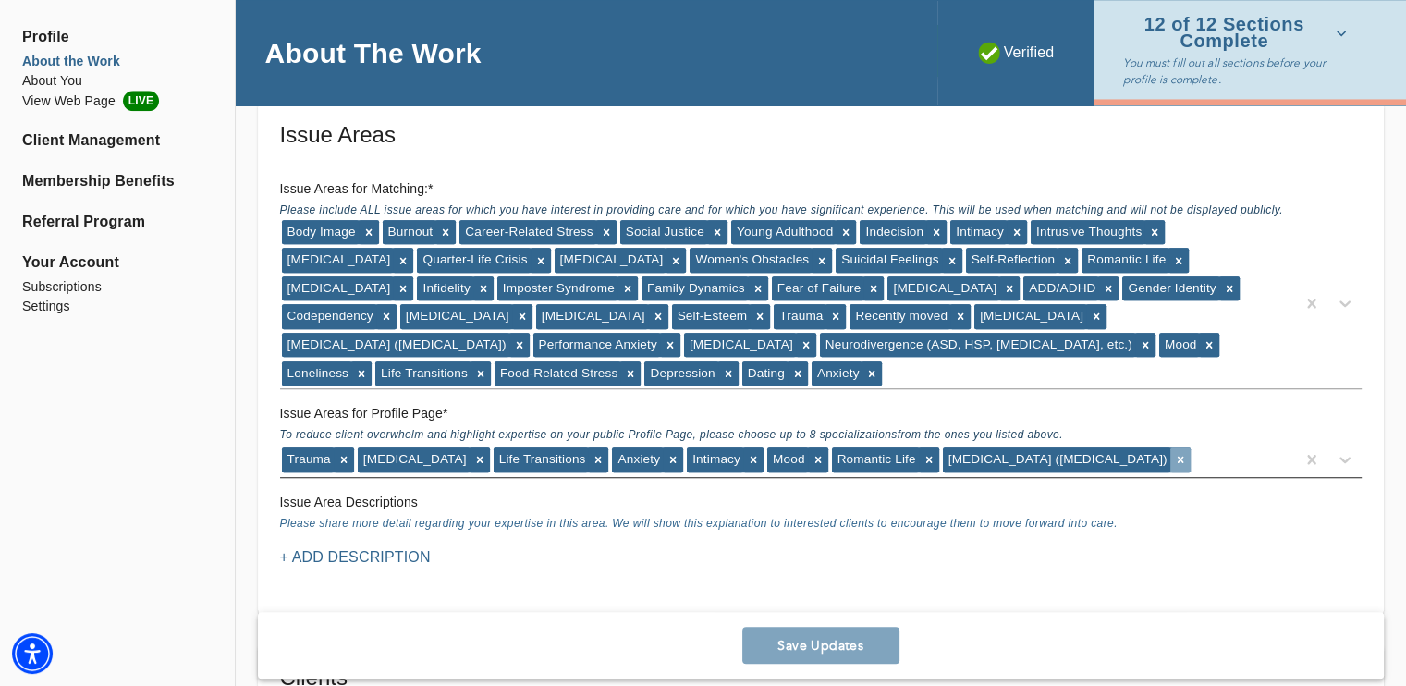
click at [1177, 460] on icon at bounding box center [1180, 460] width 6 height 6
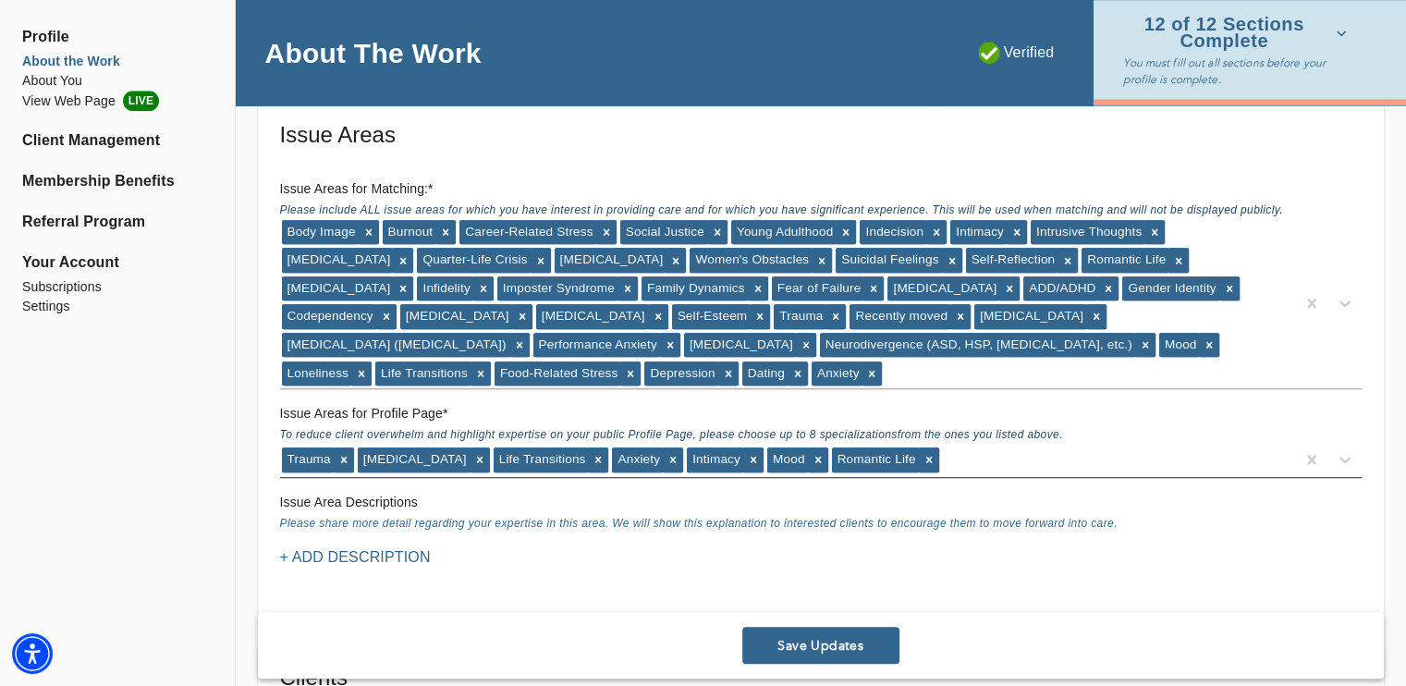
click at [962, 451] on div "Trauma [MEDICAL_DATA] Life Transitions Anxiety Intimacy Mood Romantic Life" at bounding box center [787, 460] width 1015 height 30
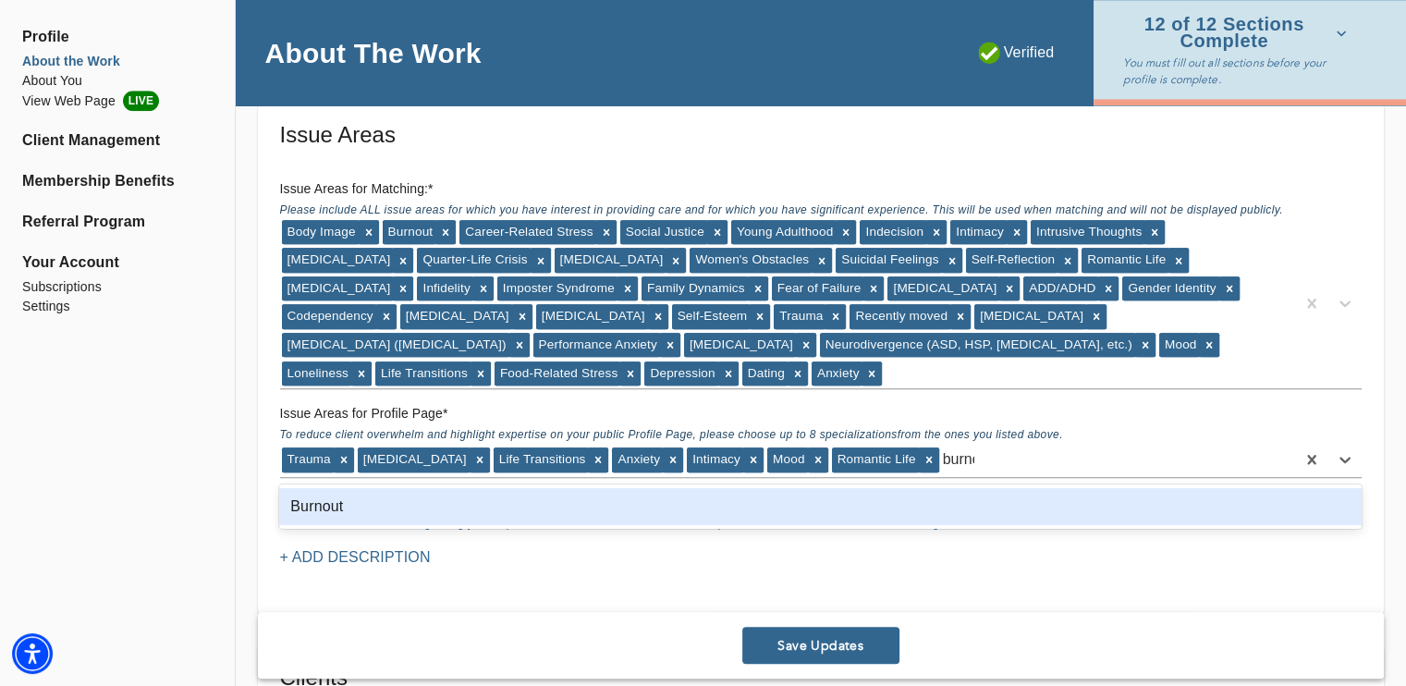
type input "burnout"
click at [870, 492] on div "Burnout" at bounding box center [820, 506] width 1083 height 37
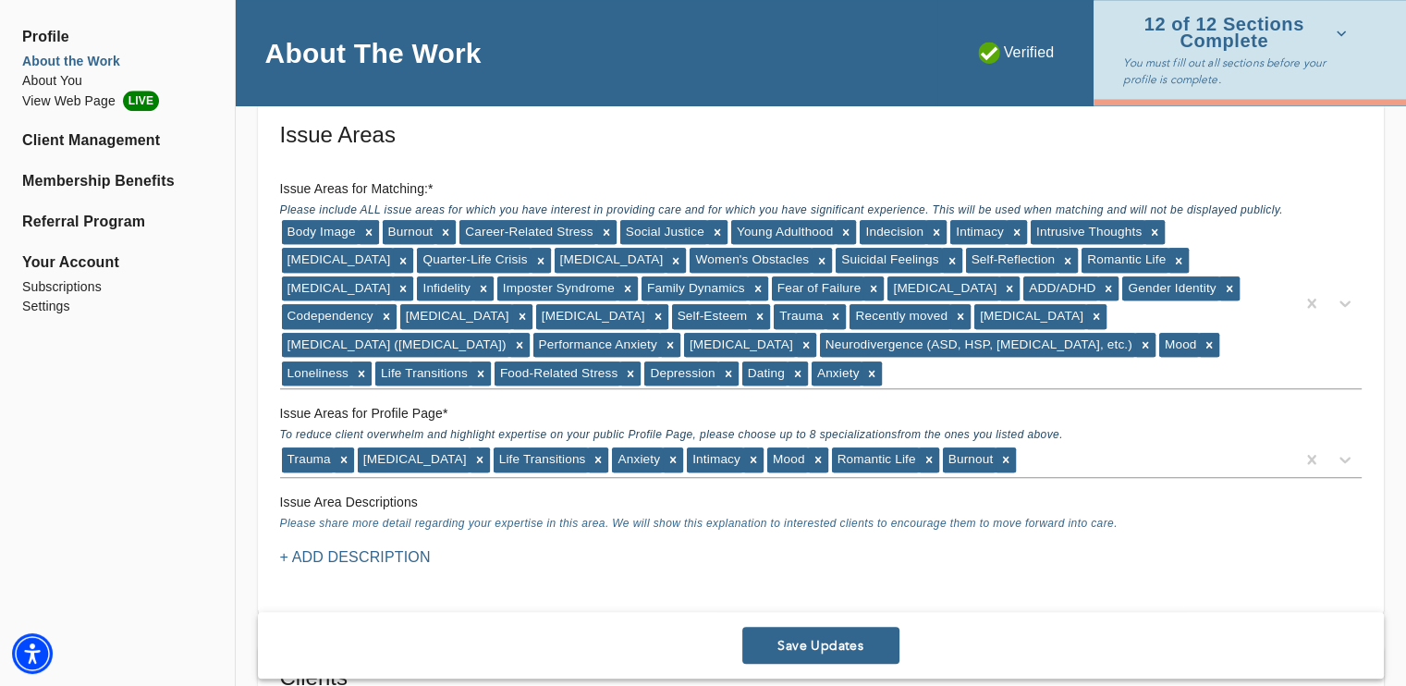
click at [853, 634] on button "Save Updates" at bounding box center [820, 645] width 157 height 37
